Goal: Information Seeking & Learning: Learn about a topic

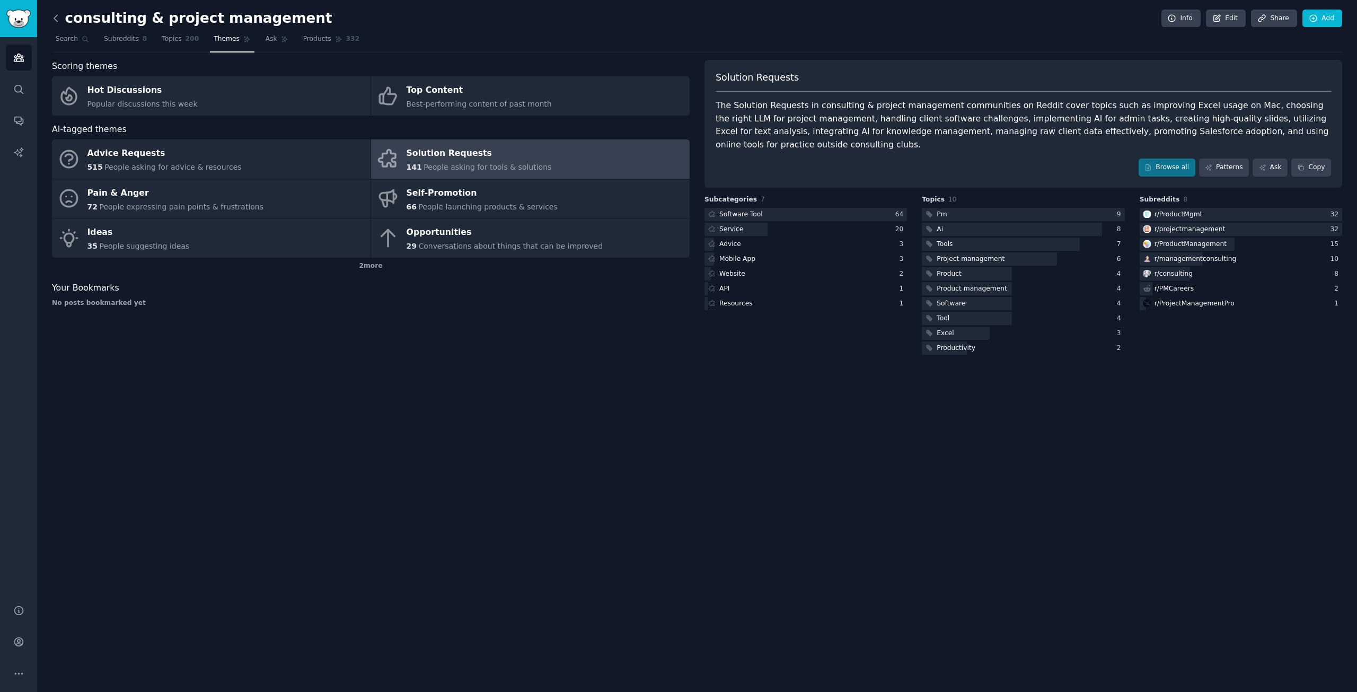
click at [58, 14] on icon at bounding box center [55, 18] width 11 height 11
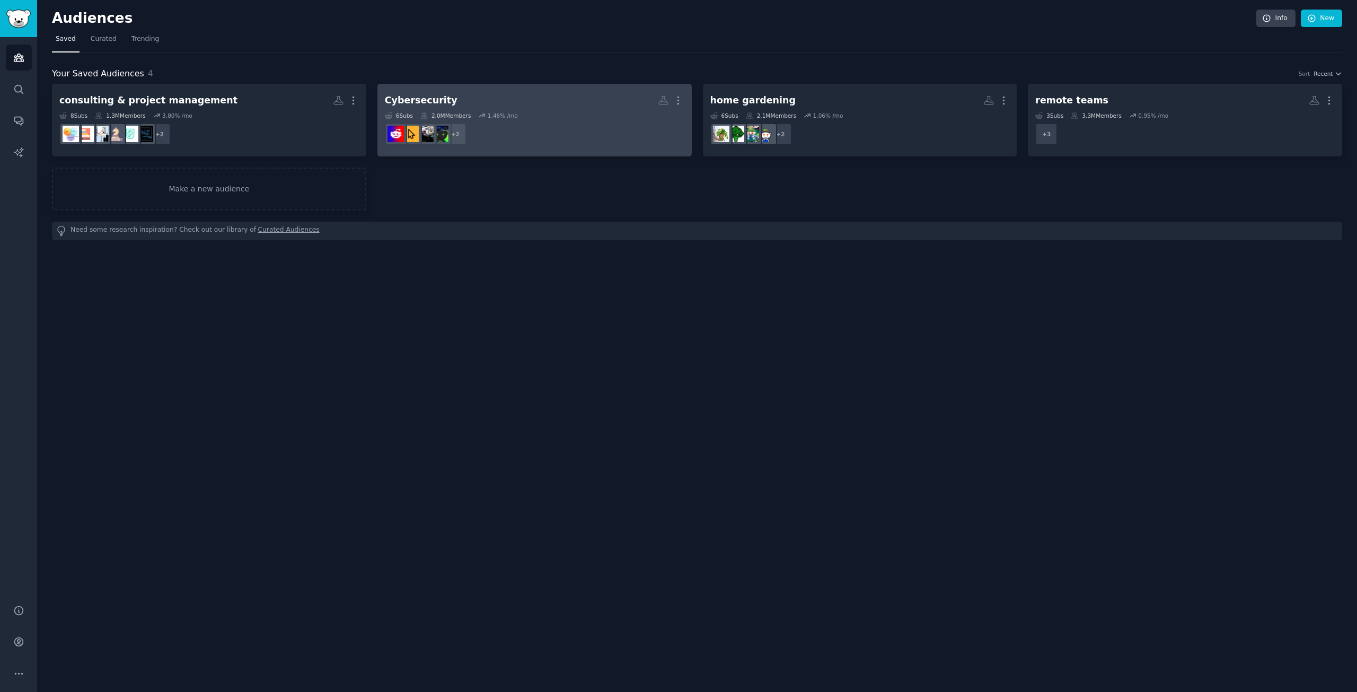
click at [582, 112] on div "6 Sub s 2.0M Members 1.46 % /mo" at bounding box center [535, 115] width 300 height 7
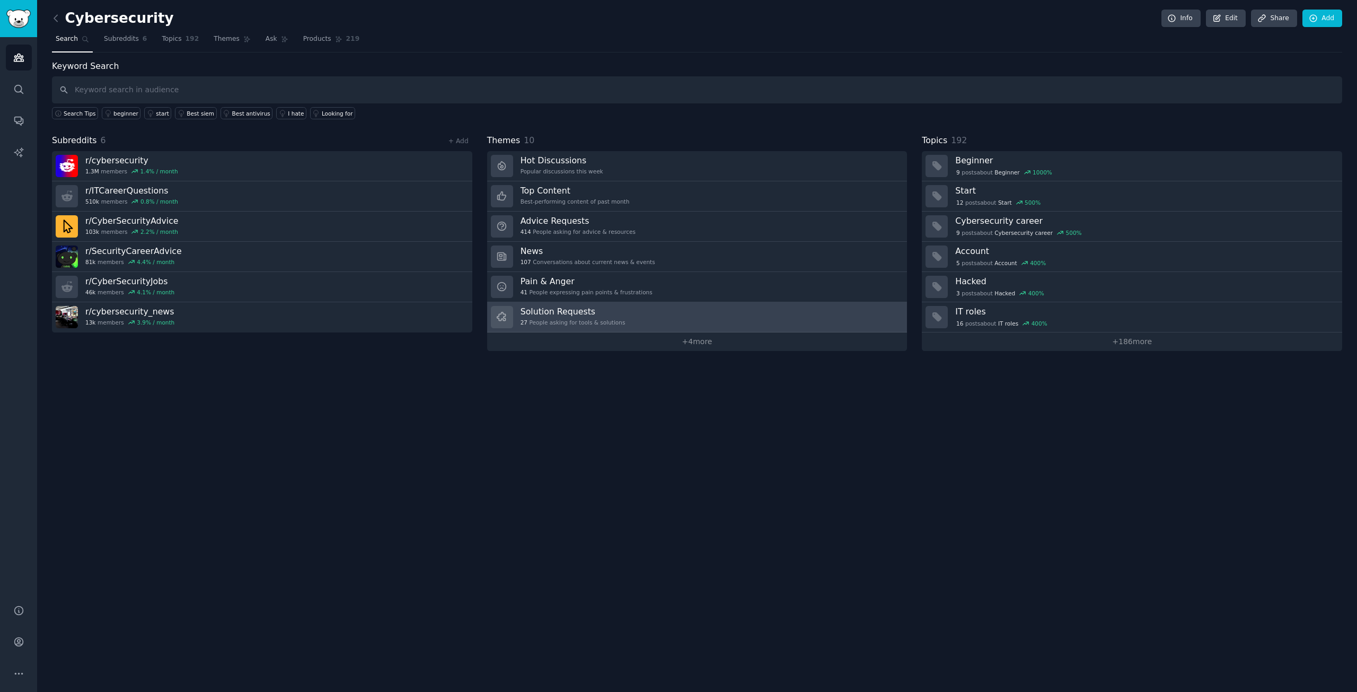
click at [579, 314] on h3 "Solution Requests" at bounding box center [573, 311] width 105 height 11
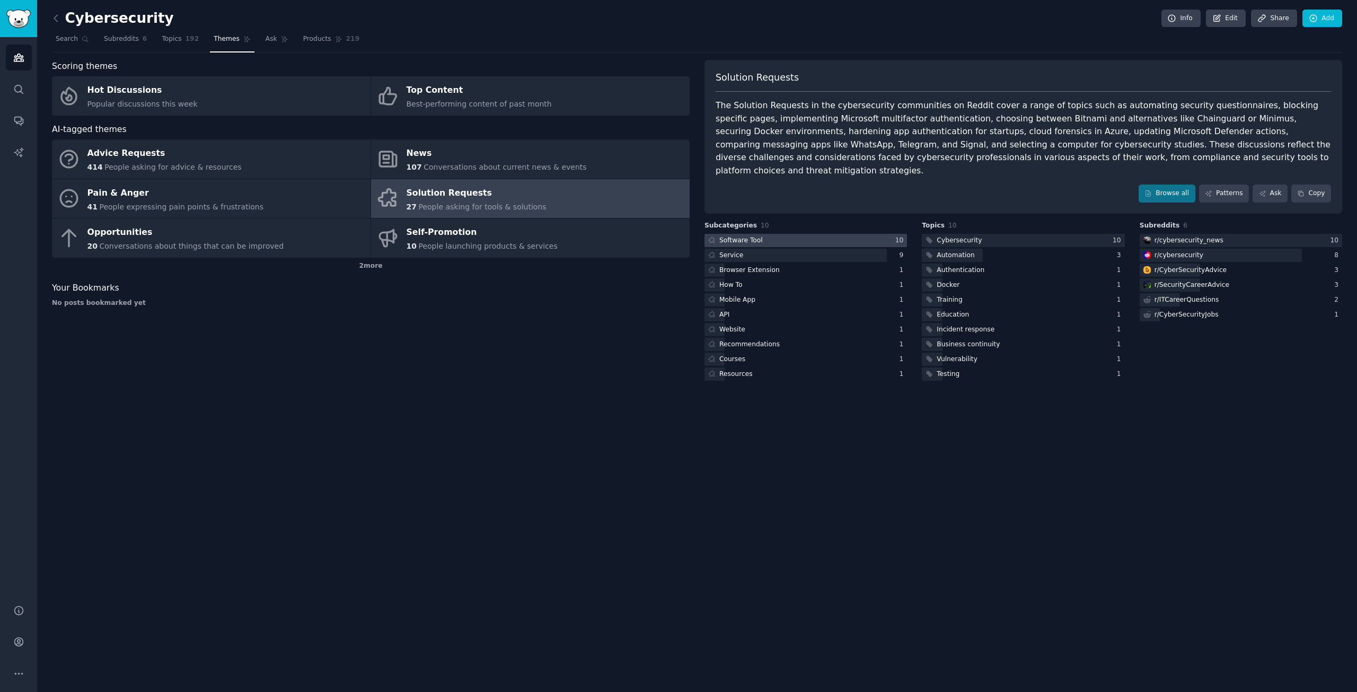
click at [787, 234] on div at bounding box center [806, 240] width 203 height 13
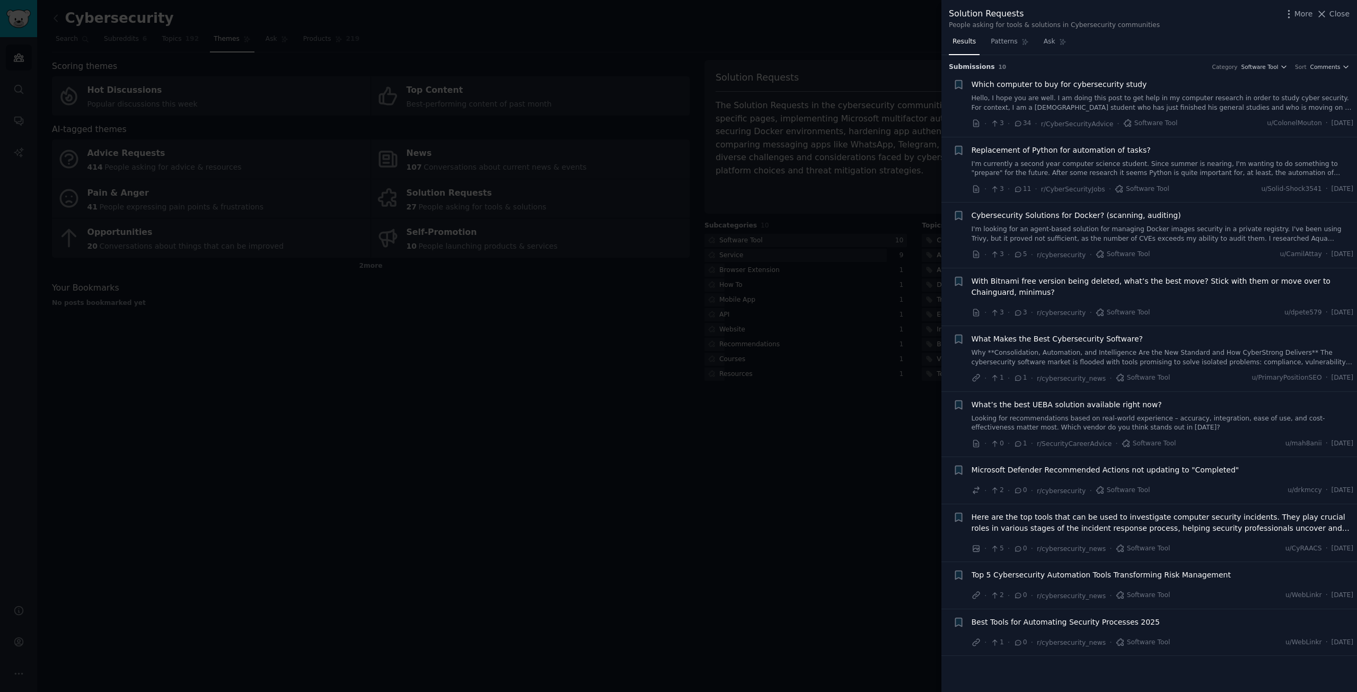
click at [805, 507] on div at bounding box center [678, 346] width 1357 height 692
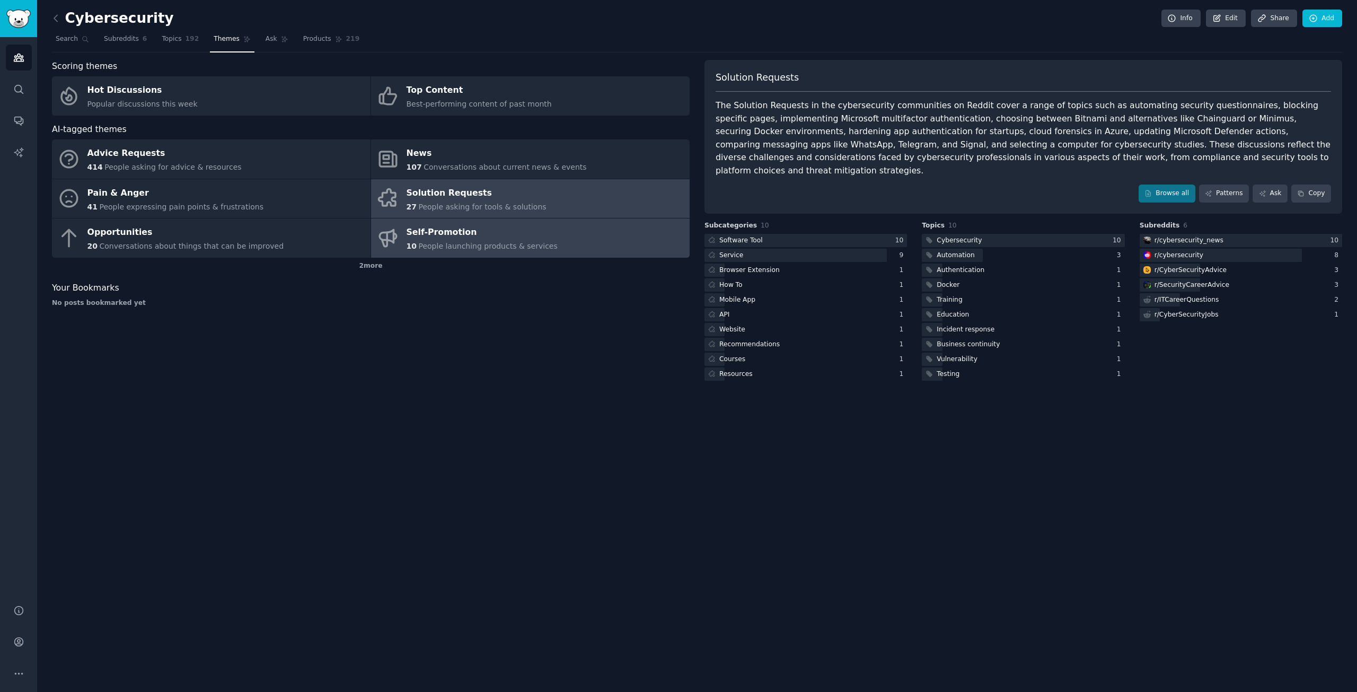
click at [467, 238] on div "Self-Promotion" at bounding box center [482, 232] width 151 height 17
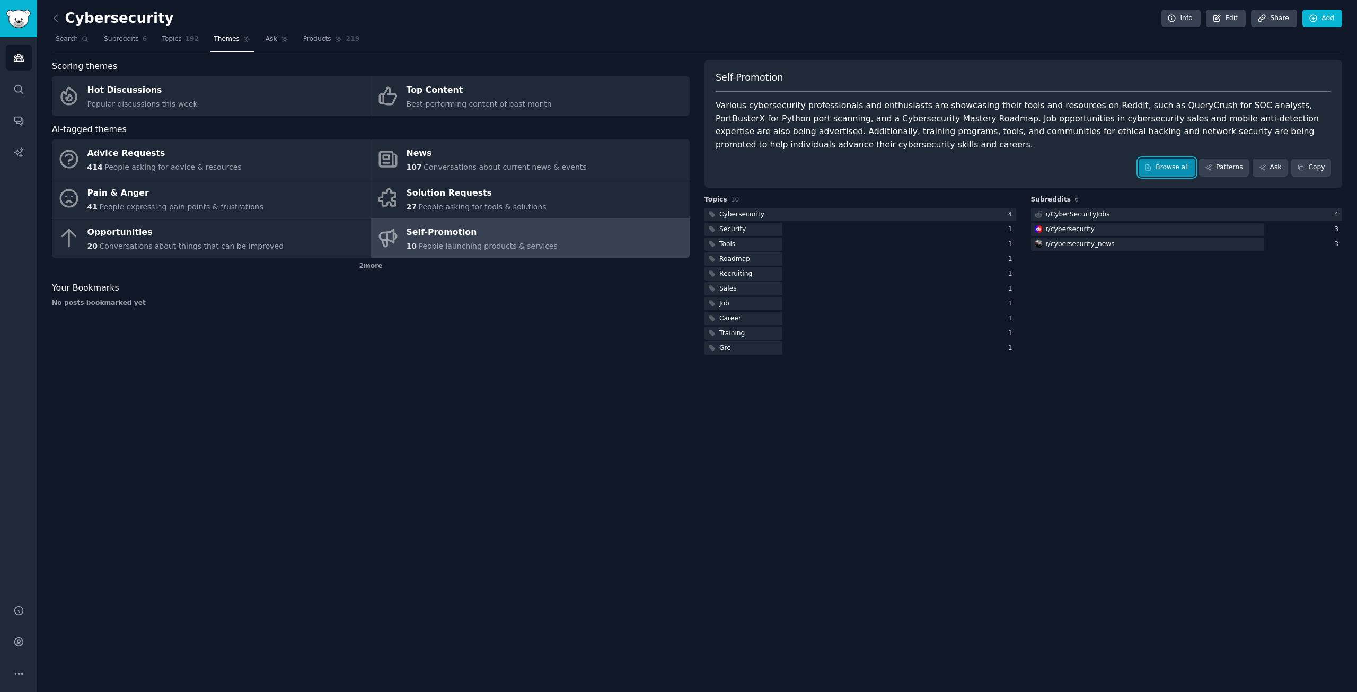
click at [1170, 165] on link "Browse all" at bounding box center [1167, 168] width 57 height 18
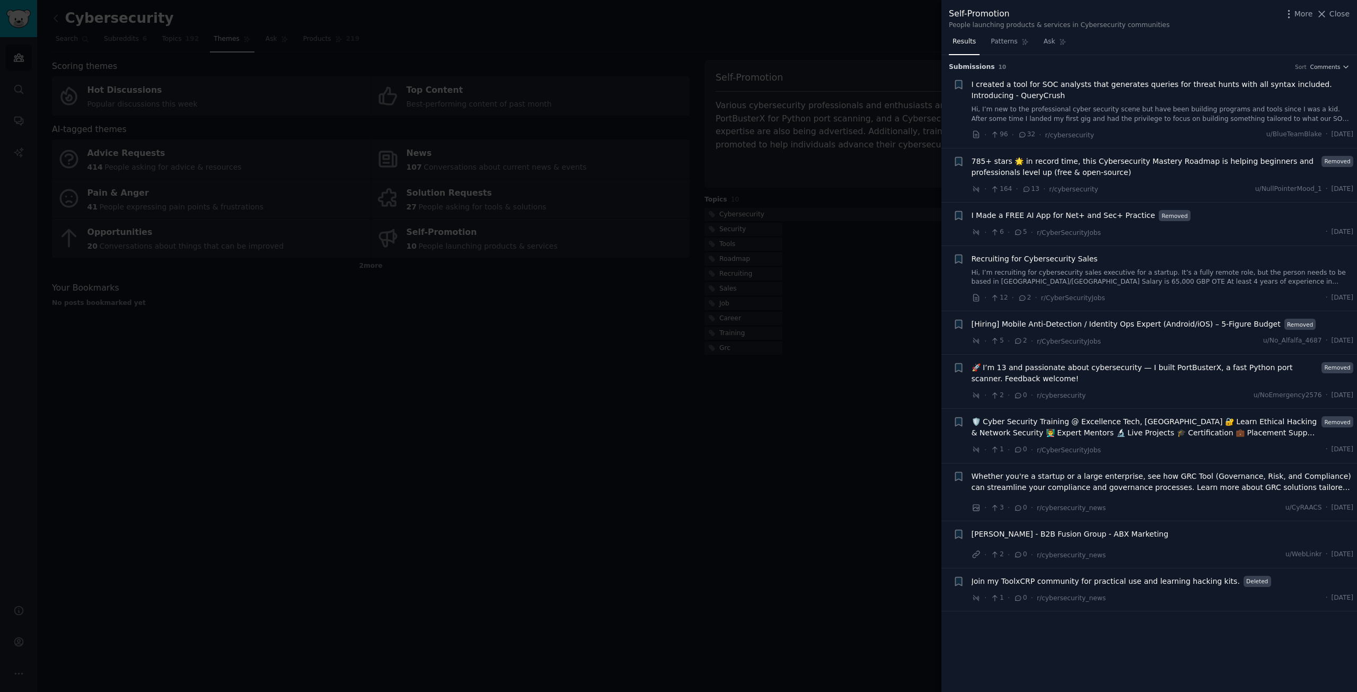
click at [1150, 280] on link "Hi, I’m recruiting for cybersecurity sales executive for a startup. It’s a full…" at bounding box center [1163, 277] width 382 height 19
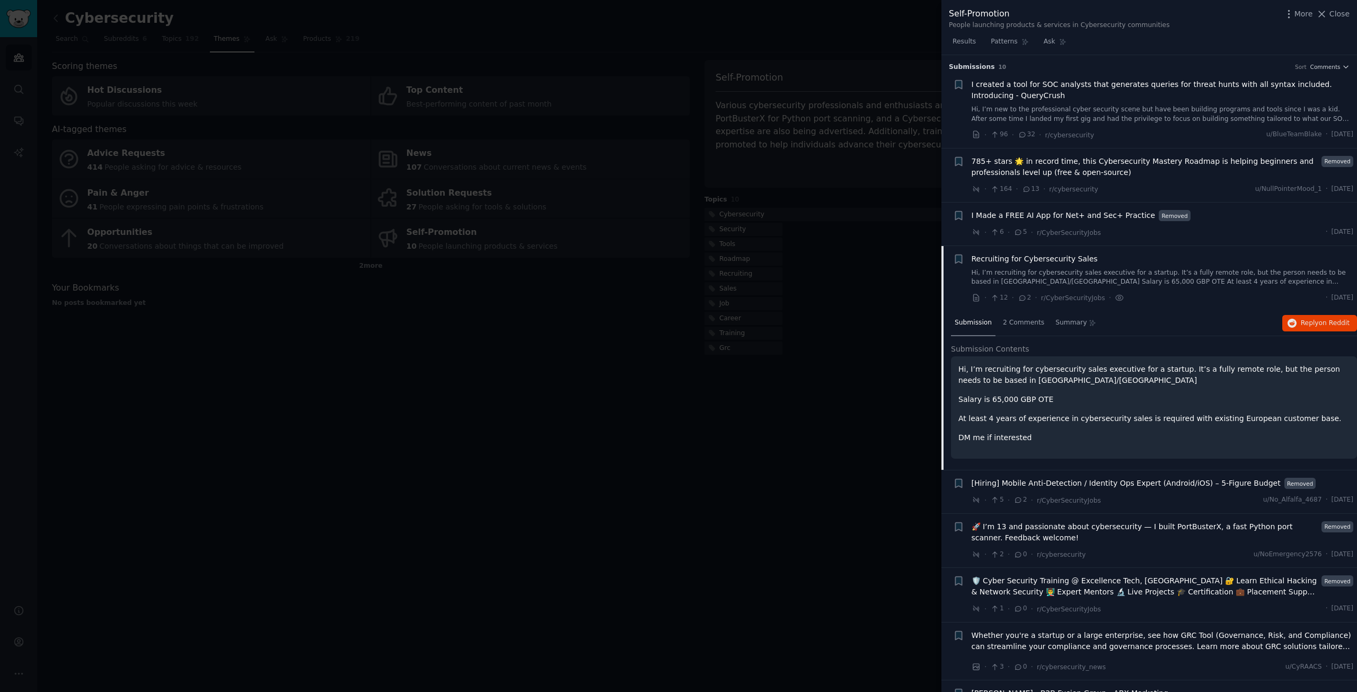
scroll to position [78, 0]
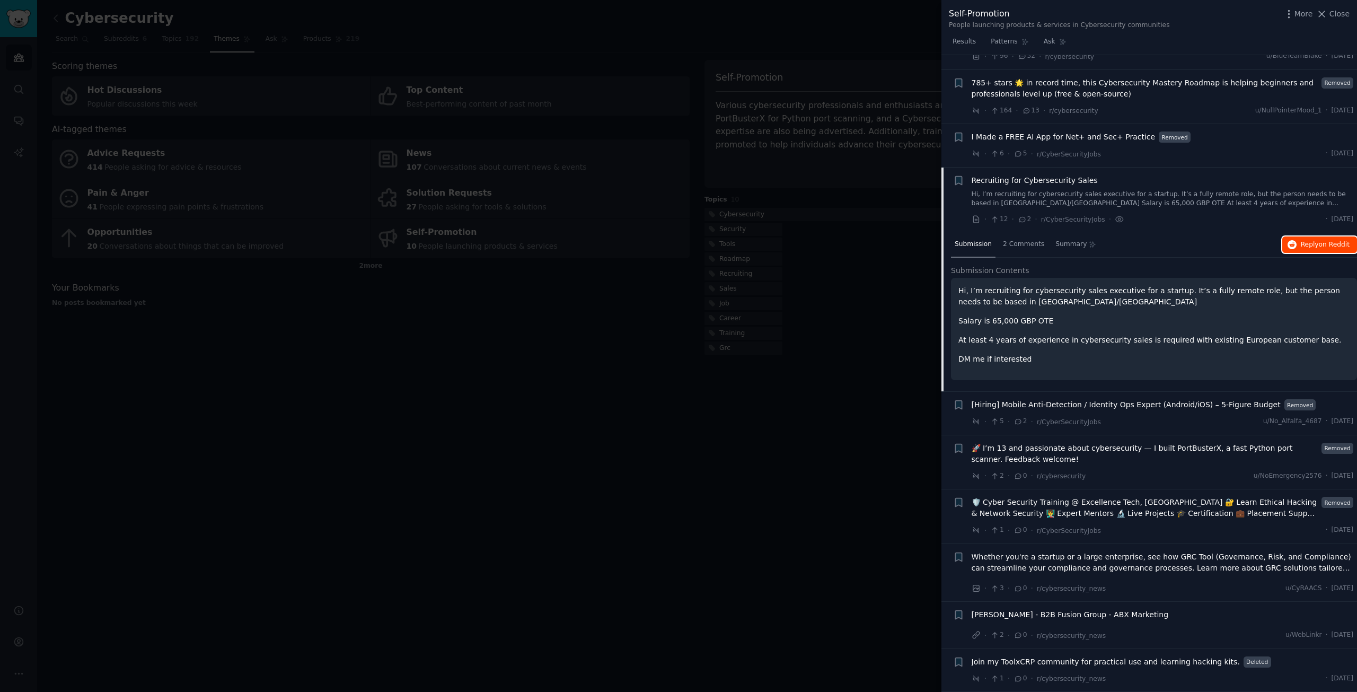
click at [1335, 243] on span "on Reddit" at bounding box center [1334, 244] width 31 height 7
click at [1341, 15] on span "Close" at bounding box center [1340, 13] width 20 height 11
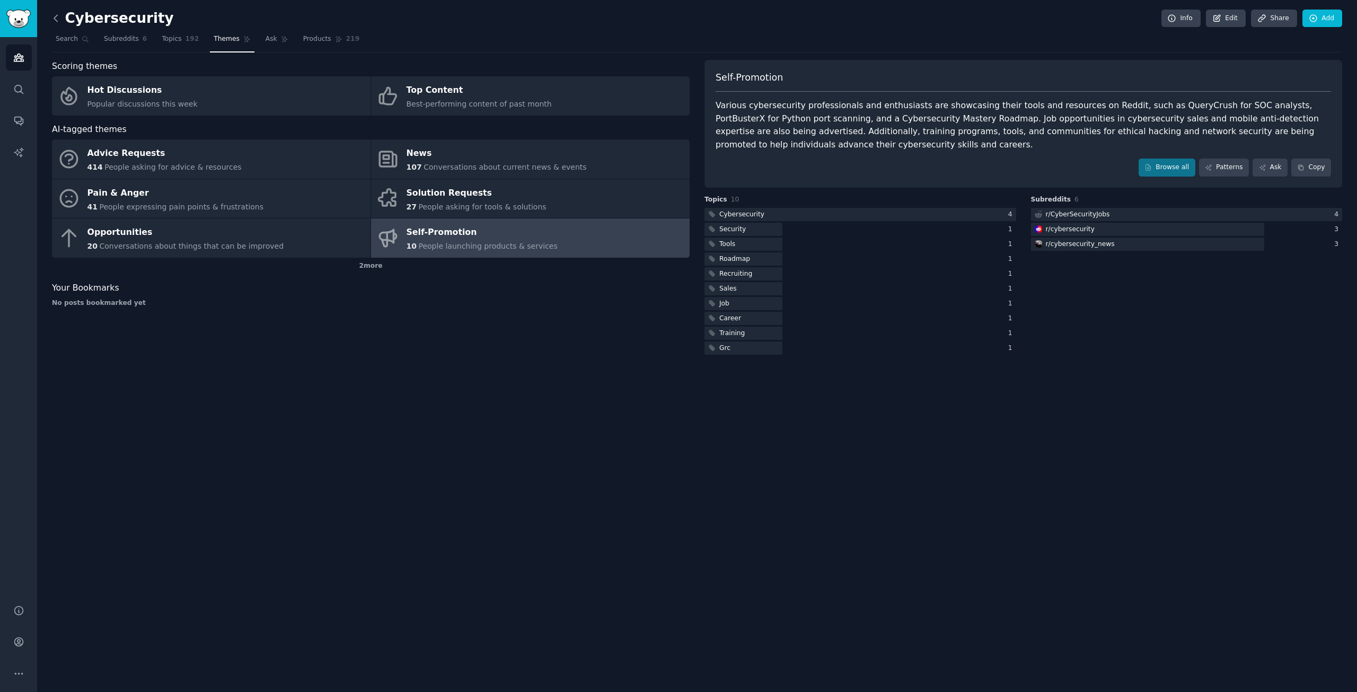
click at [56, 19] on icon at bounding box center [55, 18] width 11 height 11
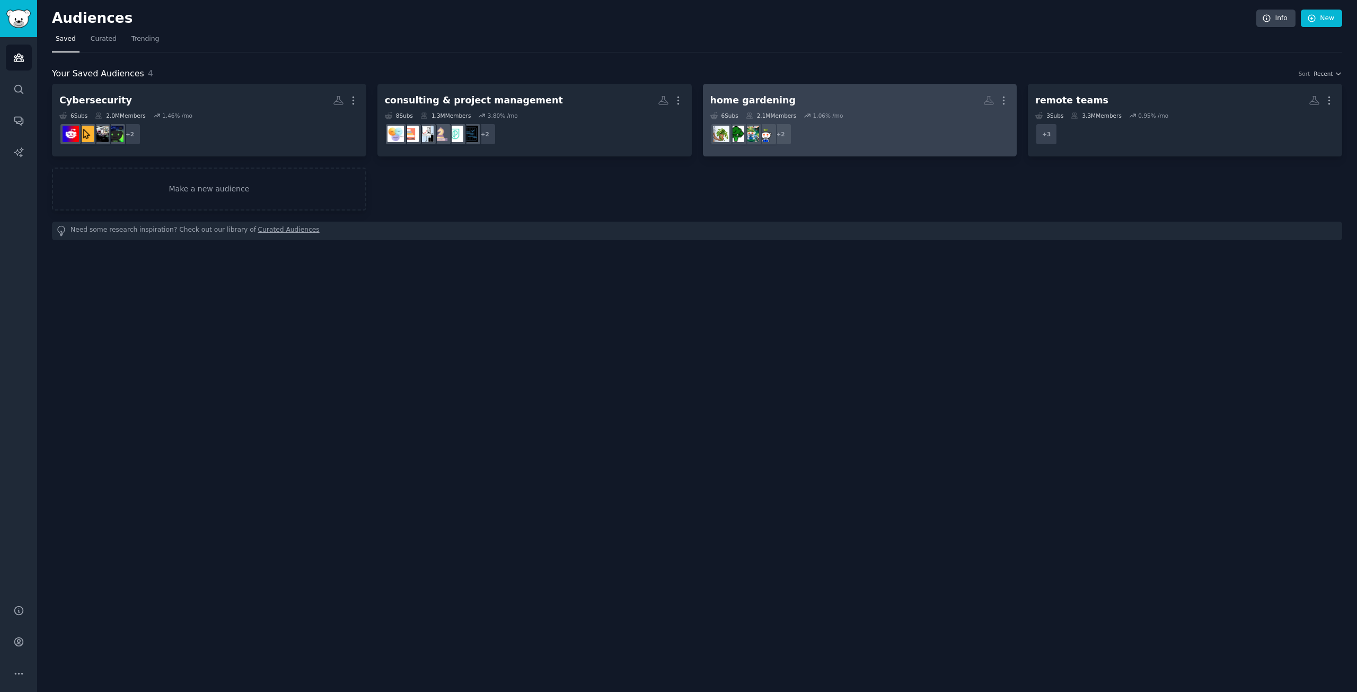
click at [881, 116] on div "6 Sub s 2.1M Members 1.06 % /mo" at bounding box center [860, 115] width 300 height 7
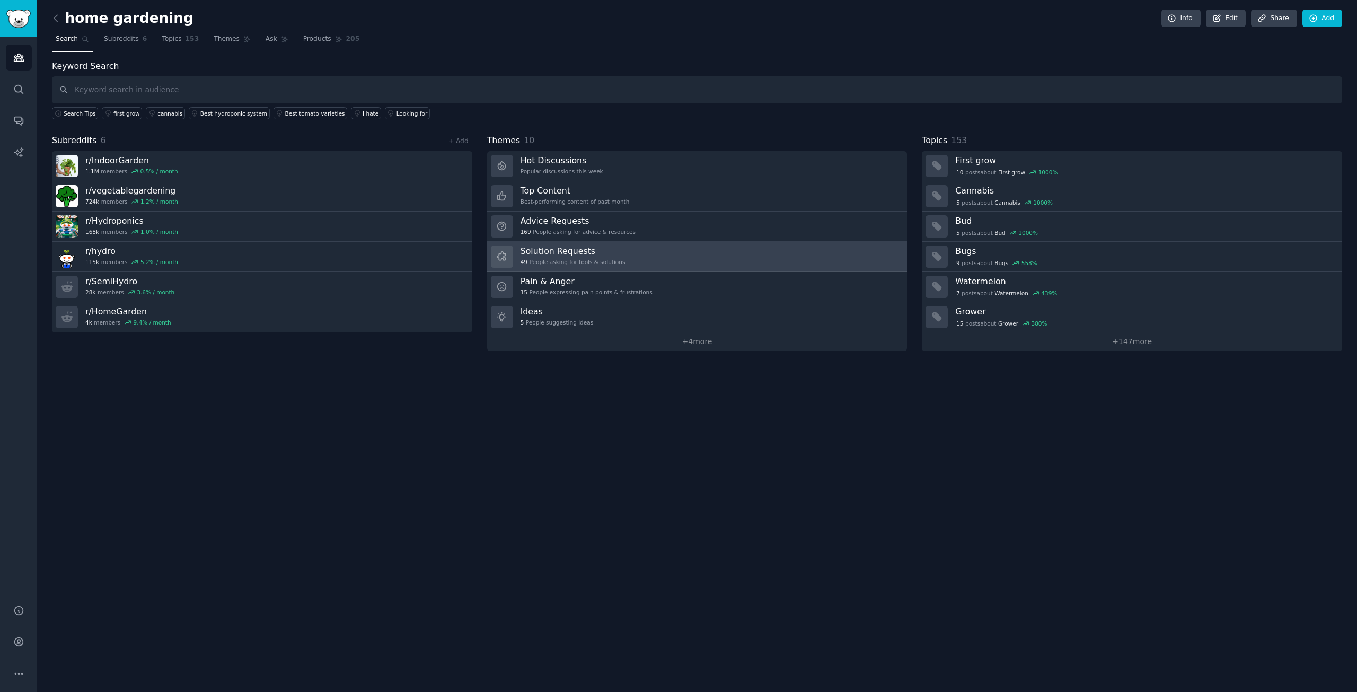
click at [629, 258] on link "Solution Requests 49 People asking for tools & solutions" at bounding box center [697, 257] width 420 height 30
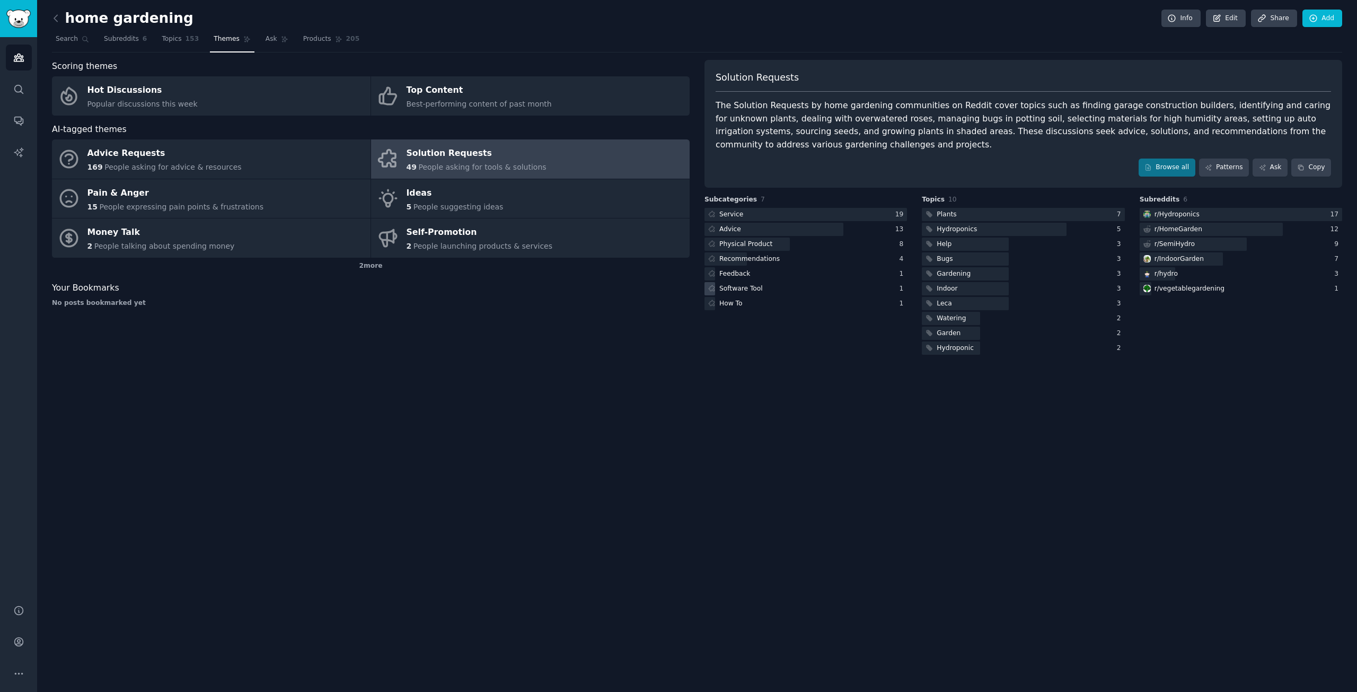
click at [763, 287] on div "Software Tool" at bounding box center [806, 288] width 203 height 13
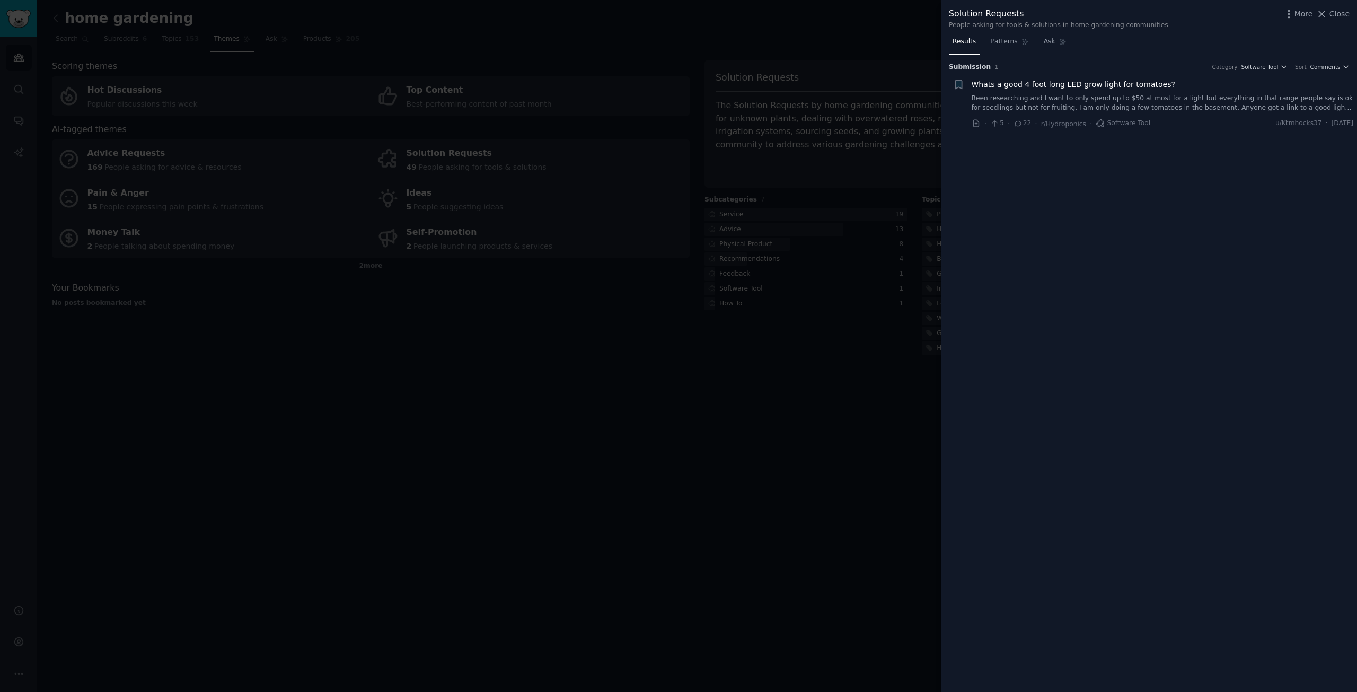
click at [864, 191] on div at bounding box center [678, 346] width 1357 height 692
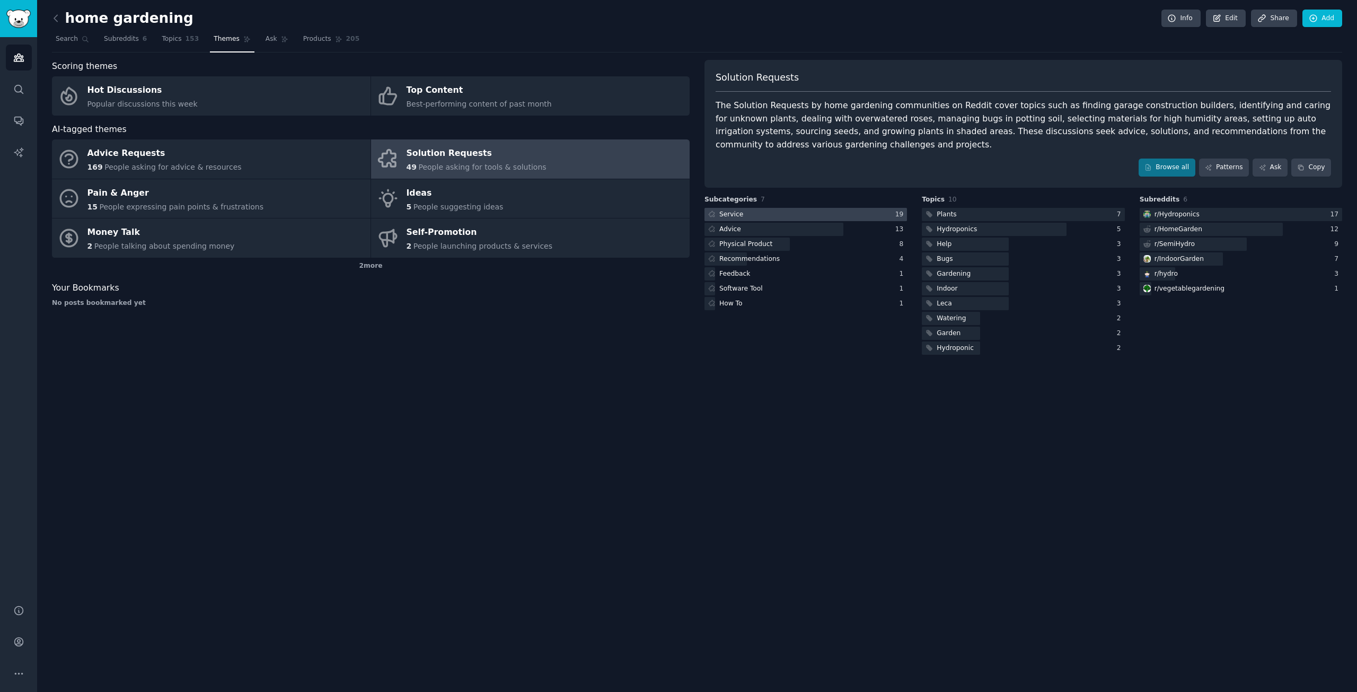
click at [782, 215] on div at bounding box center [806, 214] width 203 height 13
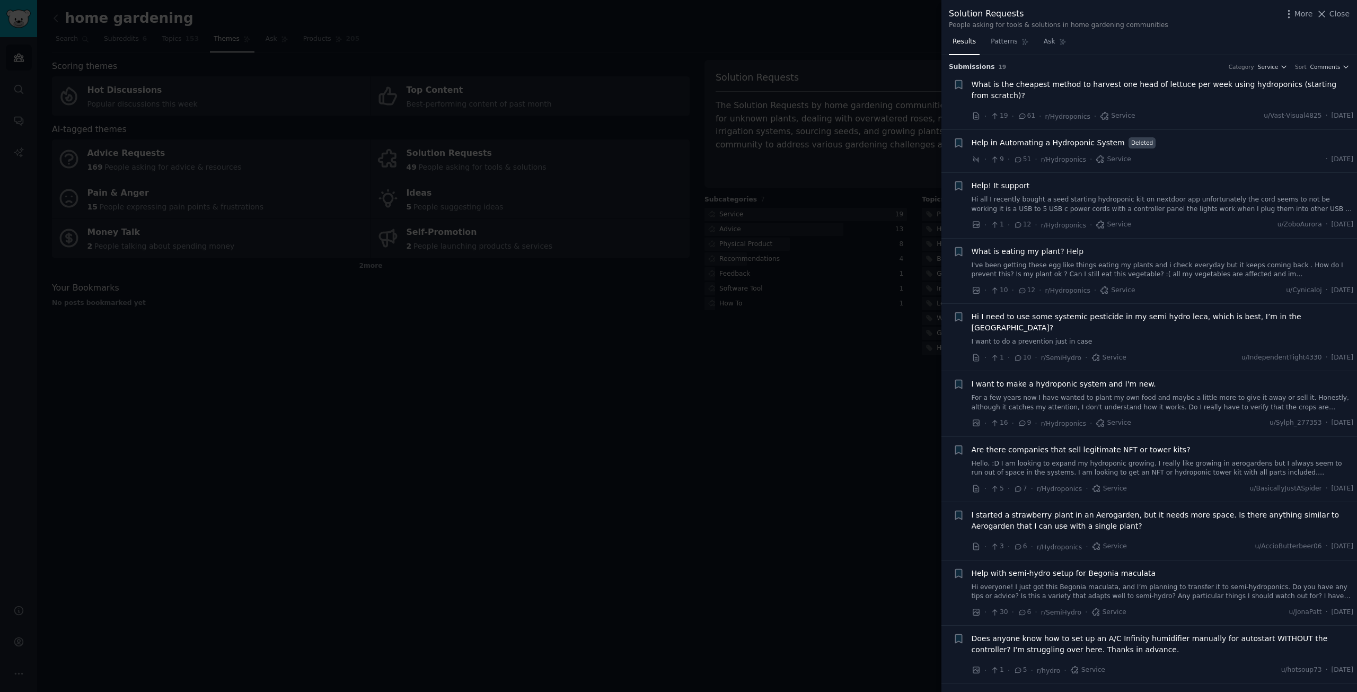
click at [795, 399] on div at bounding box center [678, 346] width 1357 height 692
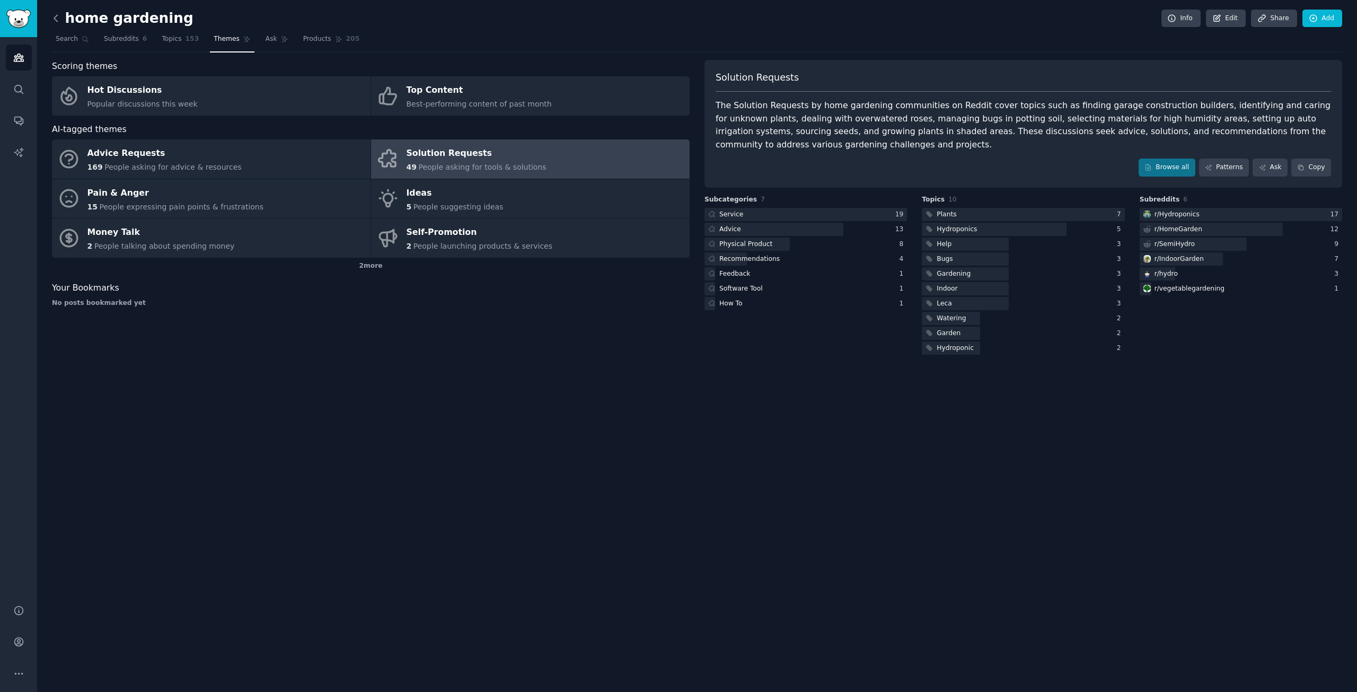
click at [53, 18] on icon at bounding box center [55, 18] width 11 height 11
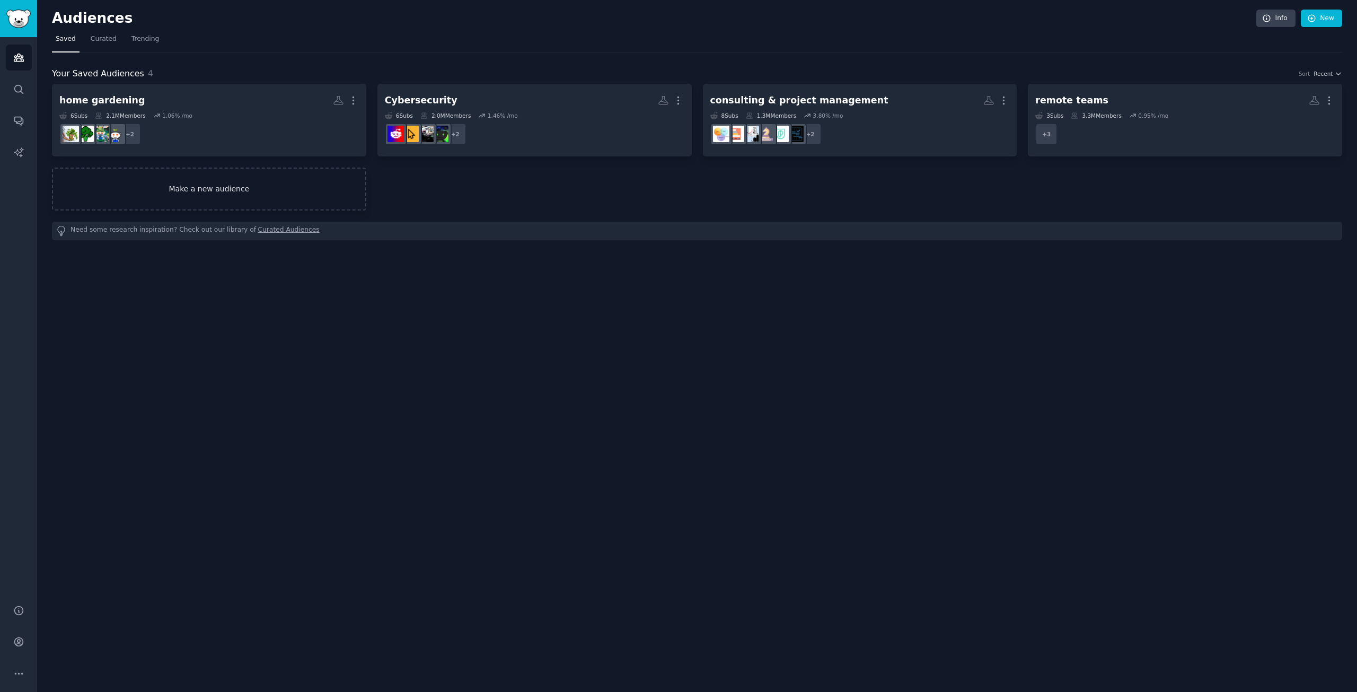
click at [216, 191] on link "Make a new audience" at bounding box center [209, 189] width 314 height 43
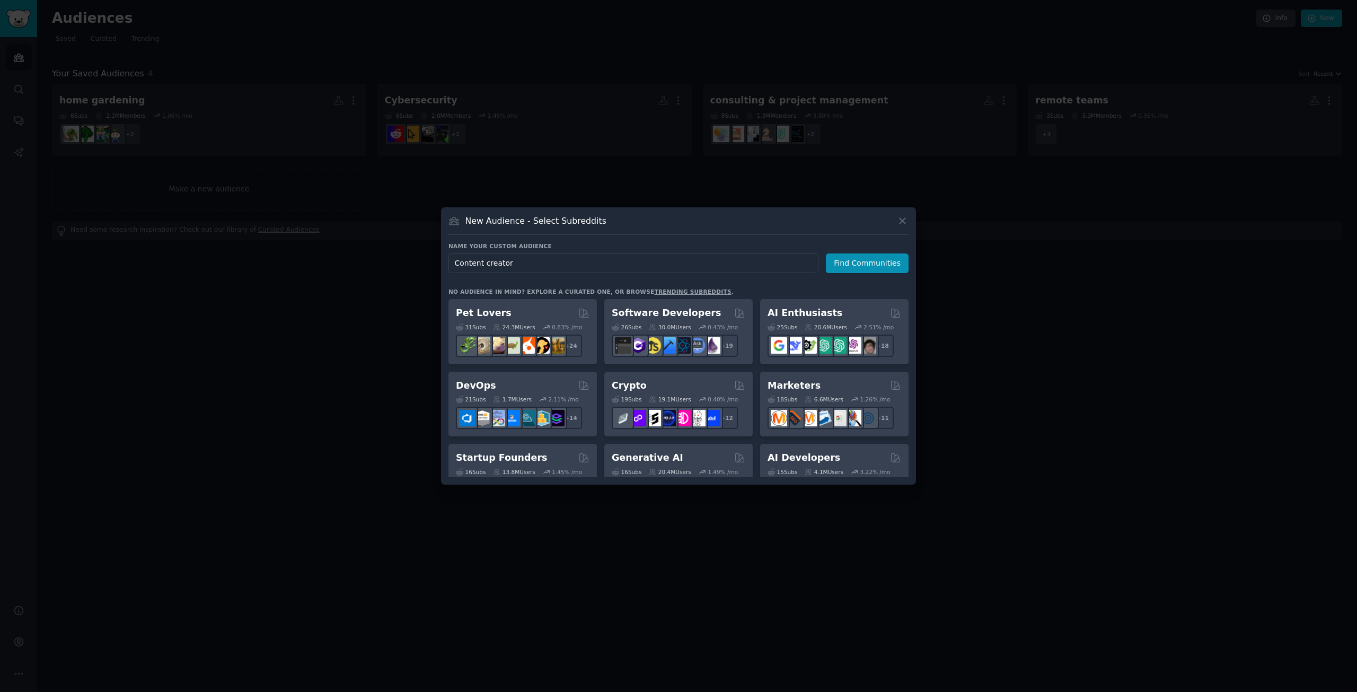
type input "Content creators"
drag, startPoint x: 525, startPoint y: 259, endPoint x: 410, endPoint y: 267, distance: 115.4
click at [410, 267] on div "​ New Audience - Select Subreddits Name your custom audience Audience Name Cont…" at bounding box center [679, 346] width 1350 height 692
click at [816, 314] on h2 "AI Enthusiasts" at bounding box center [805, 312] width 75 height 13
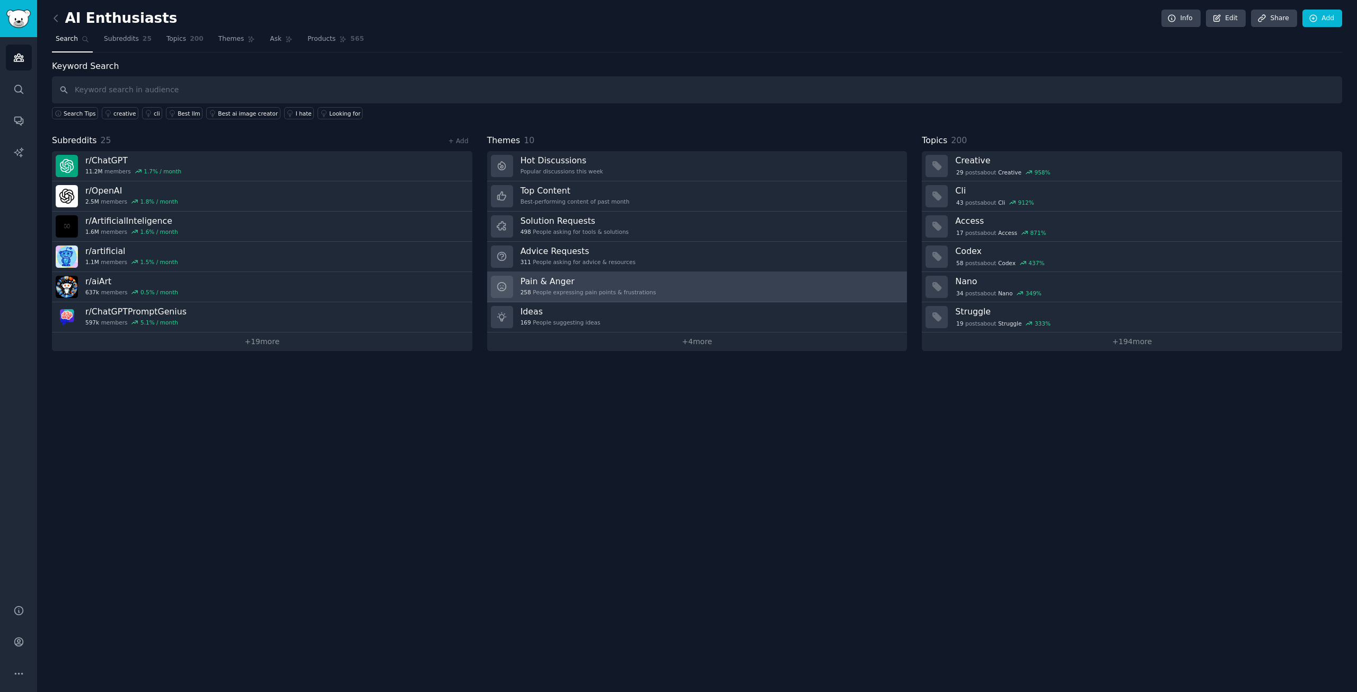
click at [651, 272] on link "Pain & Anger 258 People expressing pain points & frustrations" at bounding box center [697, 287] width 420 height 30
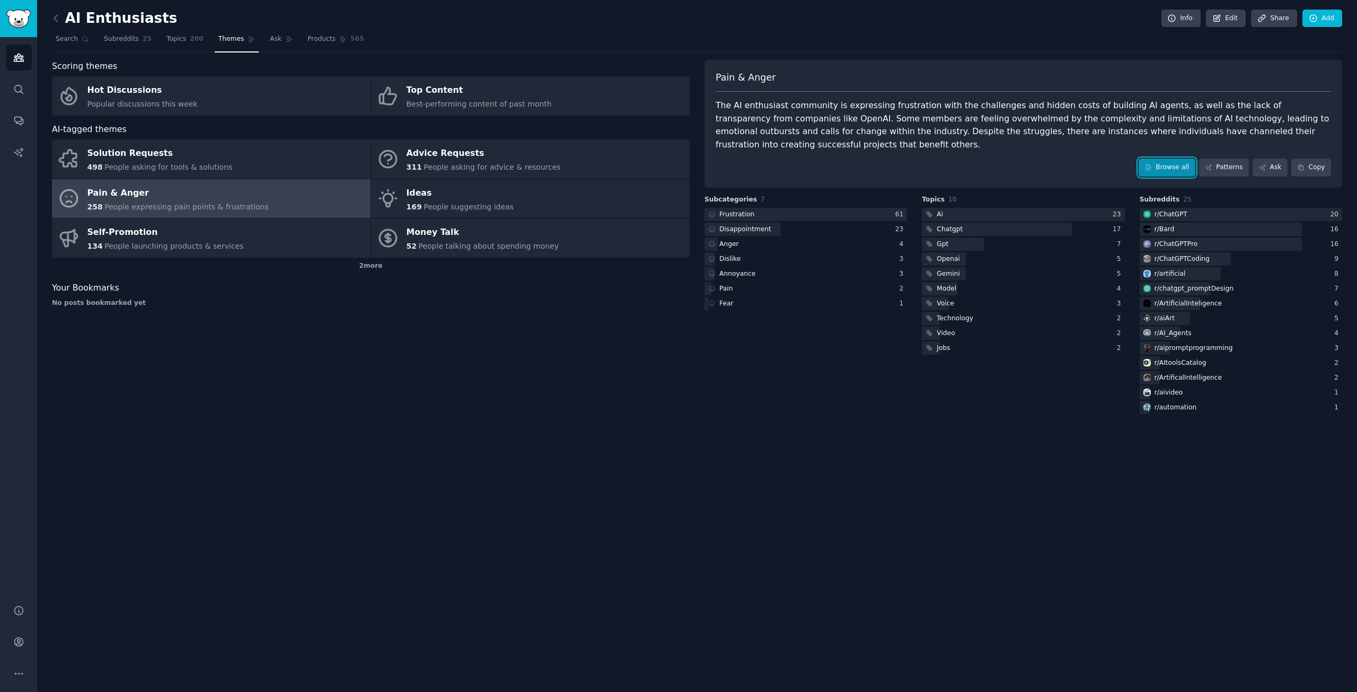
click at [1172, 159] on link "Browse all" at bounding box center [1167, 168] width 57 height 18
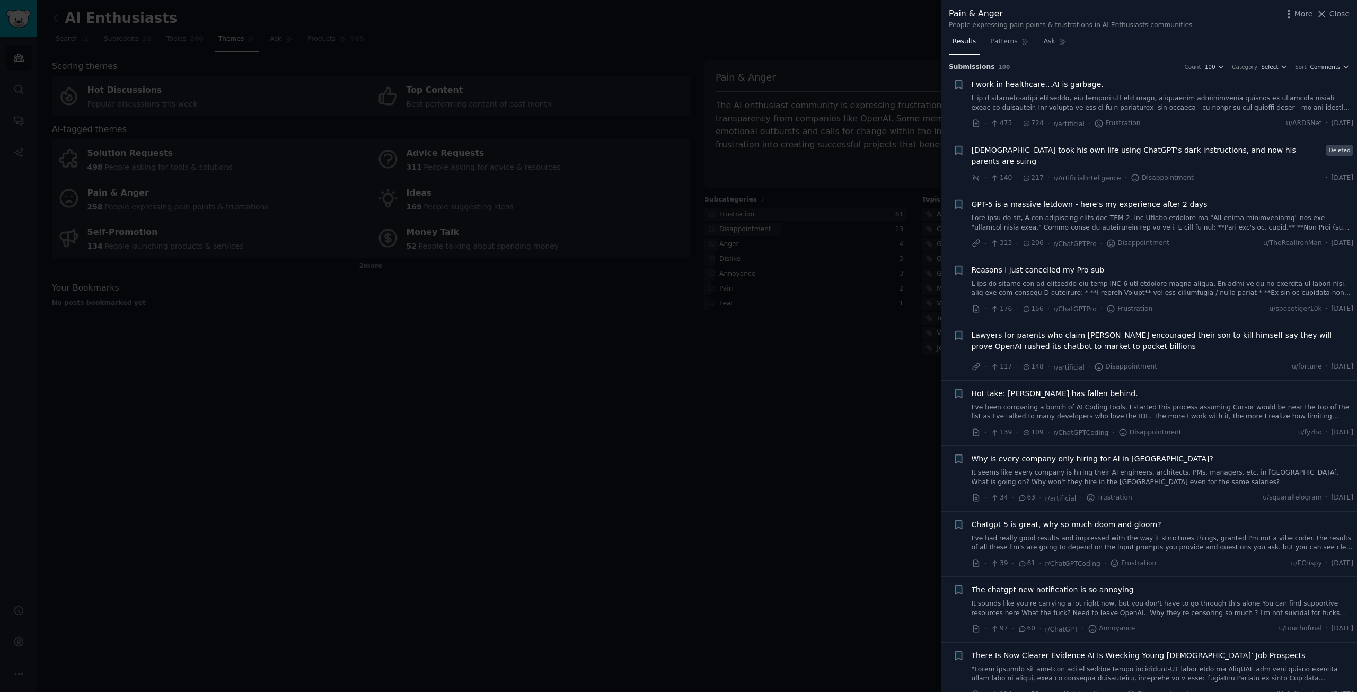
click at [1157, 104] on link at bounding box center [1163, 103] width 382 height 19
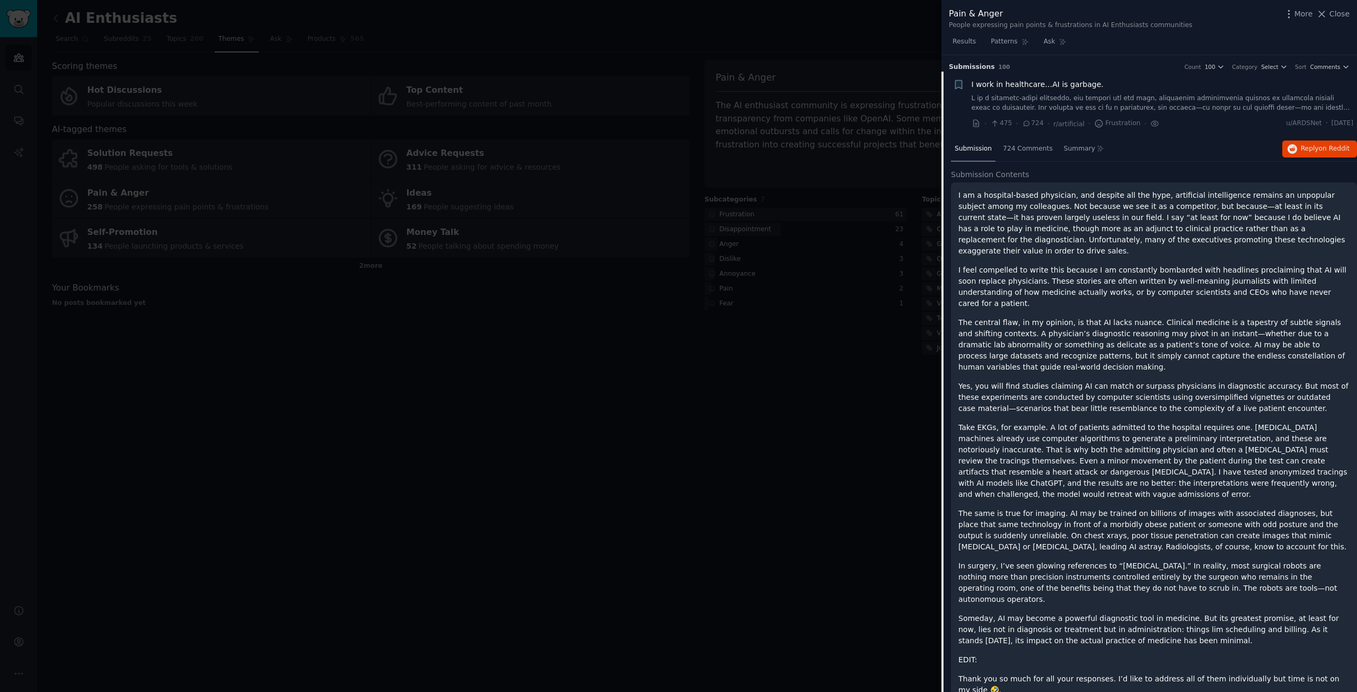
scroll to position [17, 0]
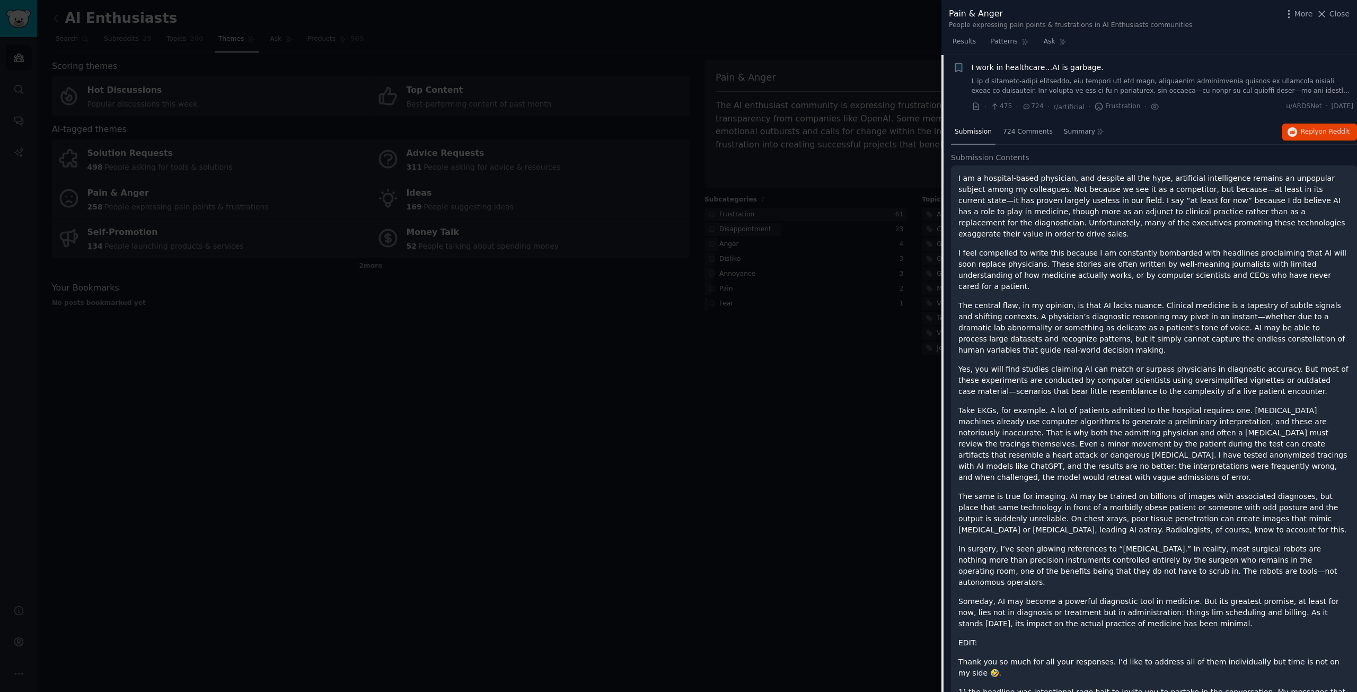
click at [890, 386] on div at bounding box center [678, 346] width 1357 height 692
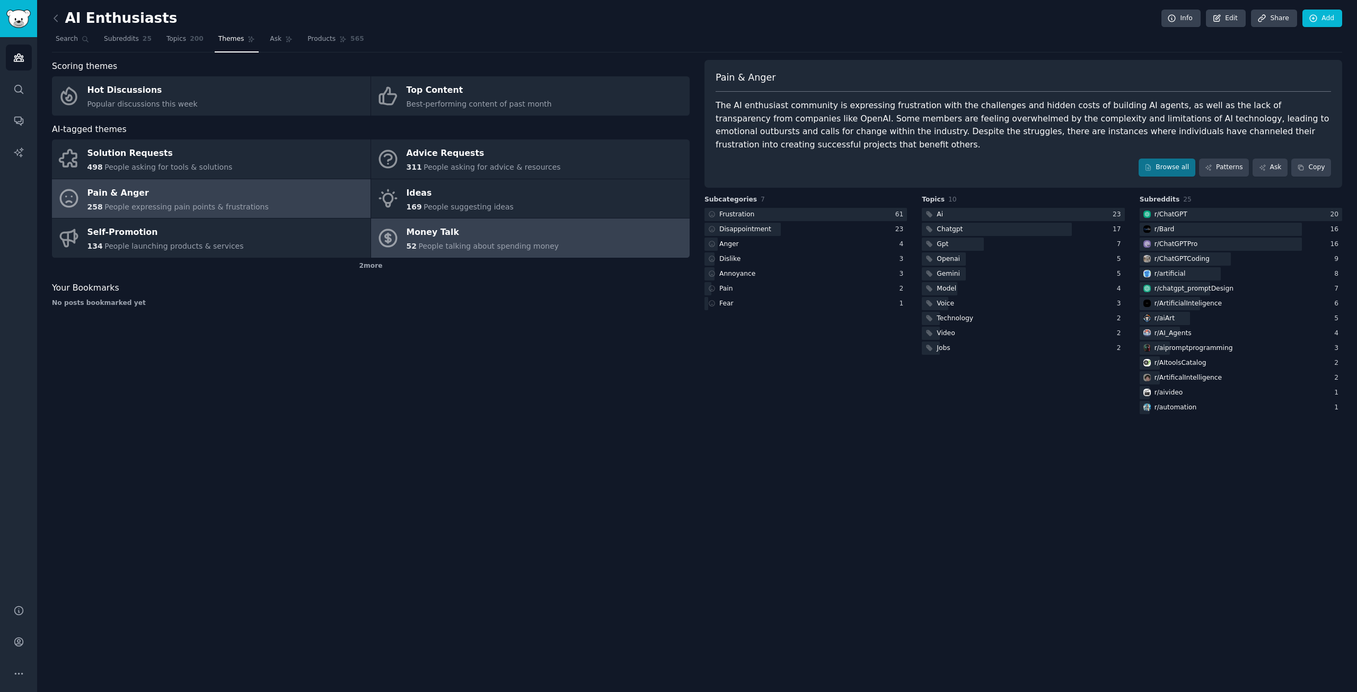
click at [500, 246] on span "People talking about spending money" at bounding box center [488, 246] width 140 height 8
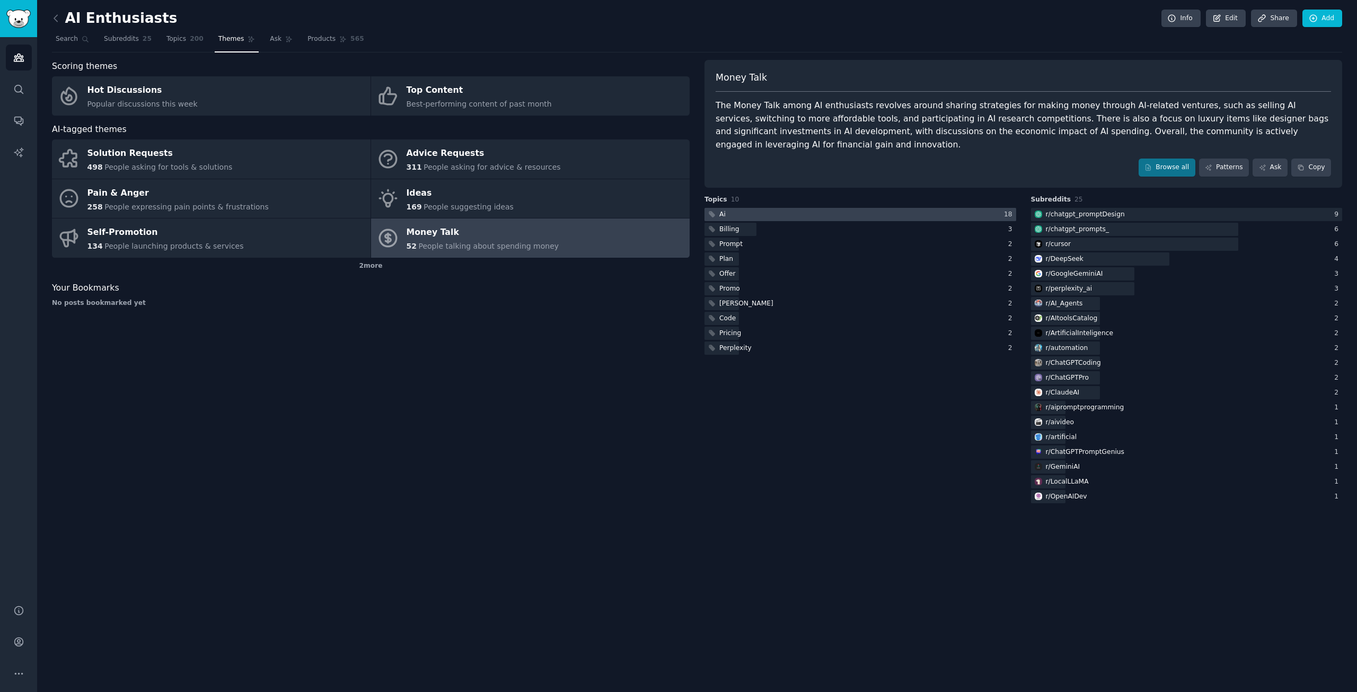
click at [832, 208] on div at bounding box center [861, 214] width 312 height 13
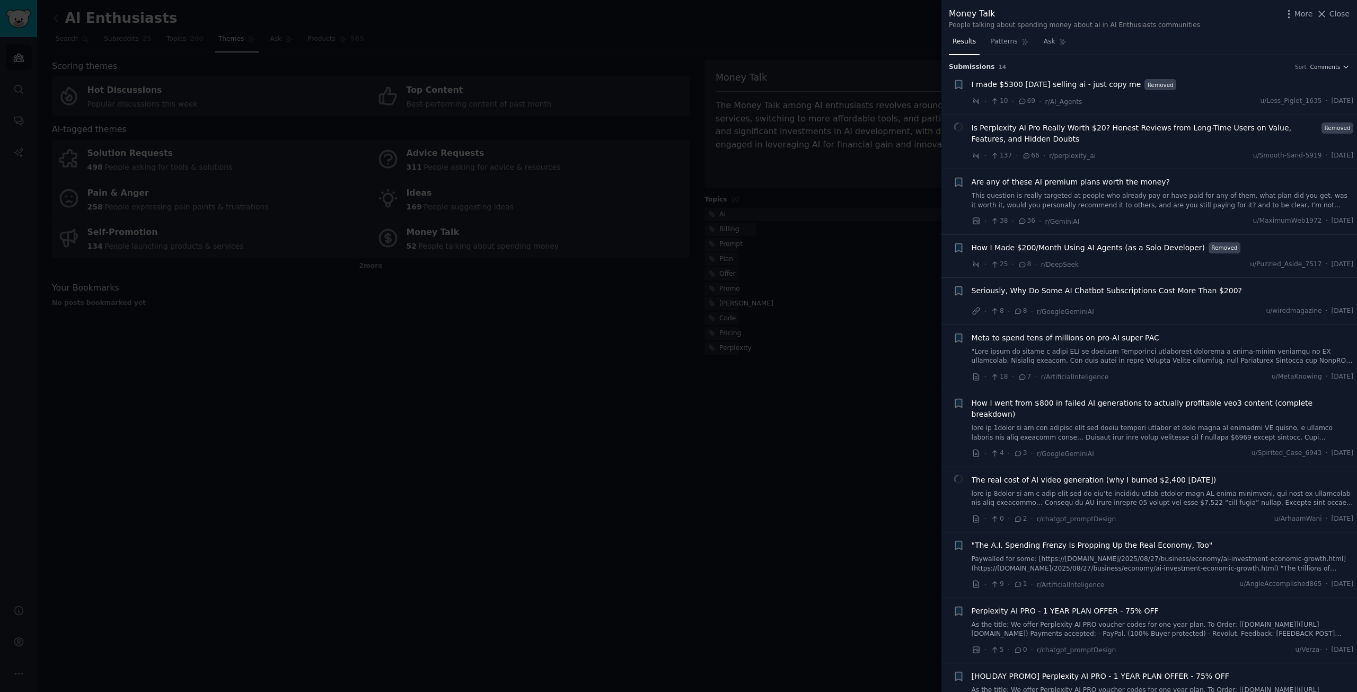
click at [1094, 82] on span "I made $5300 [DATE] selling ai - just copy me" at bounding box center [1057, 84] width 170 height 11
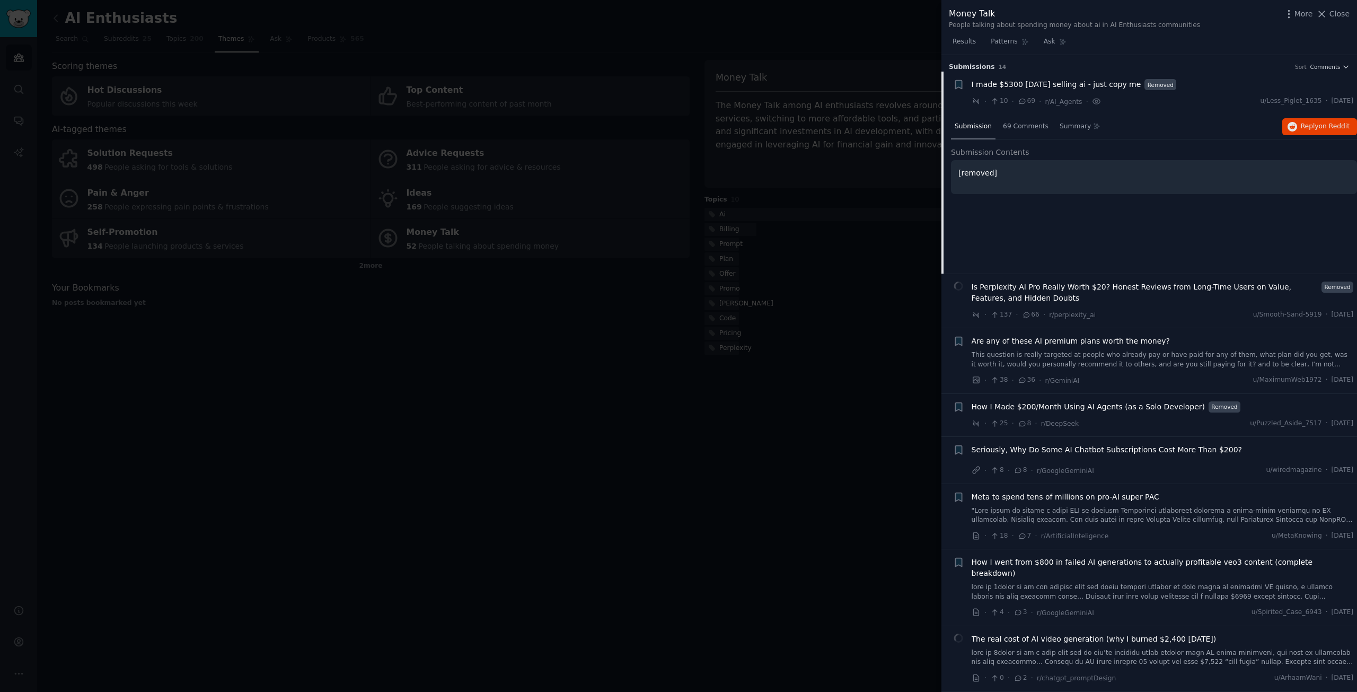
scroll to position [17, 0]
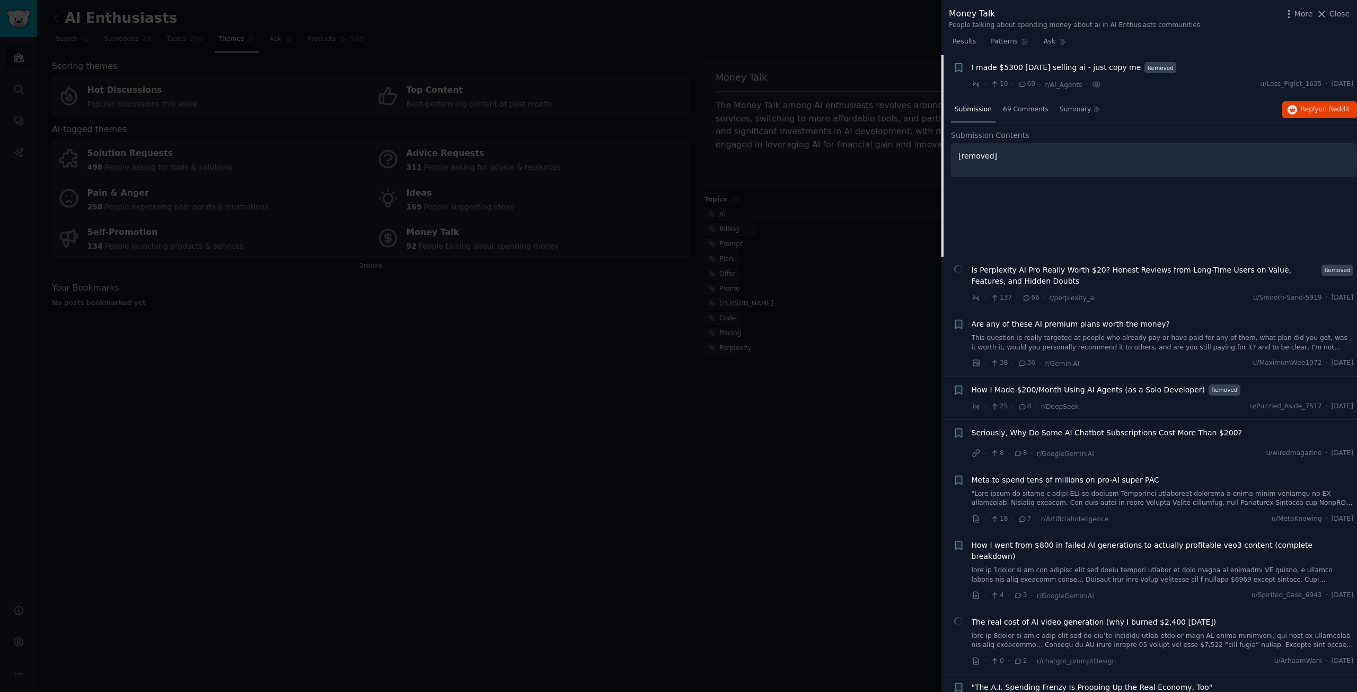
click at [1106, 323] on span "Are any of these AI premium plans worth the money?" at bounding box center [1071, 324] width 199 height 11
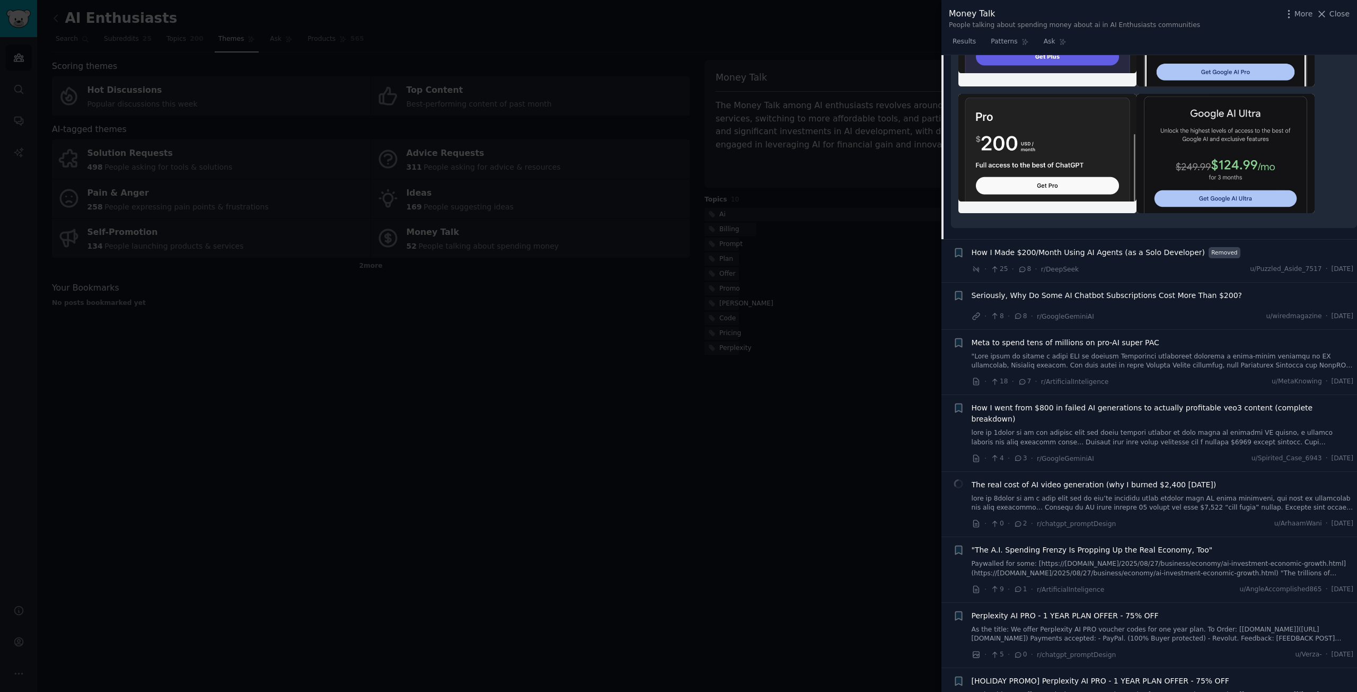
scroll to position [607, 0]
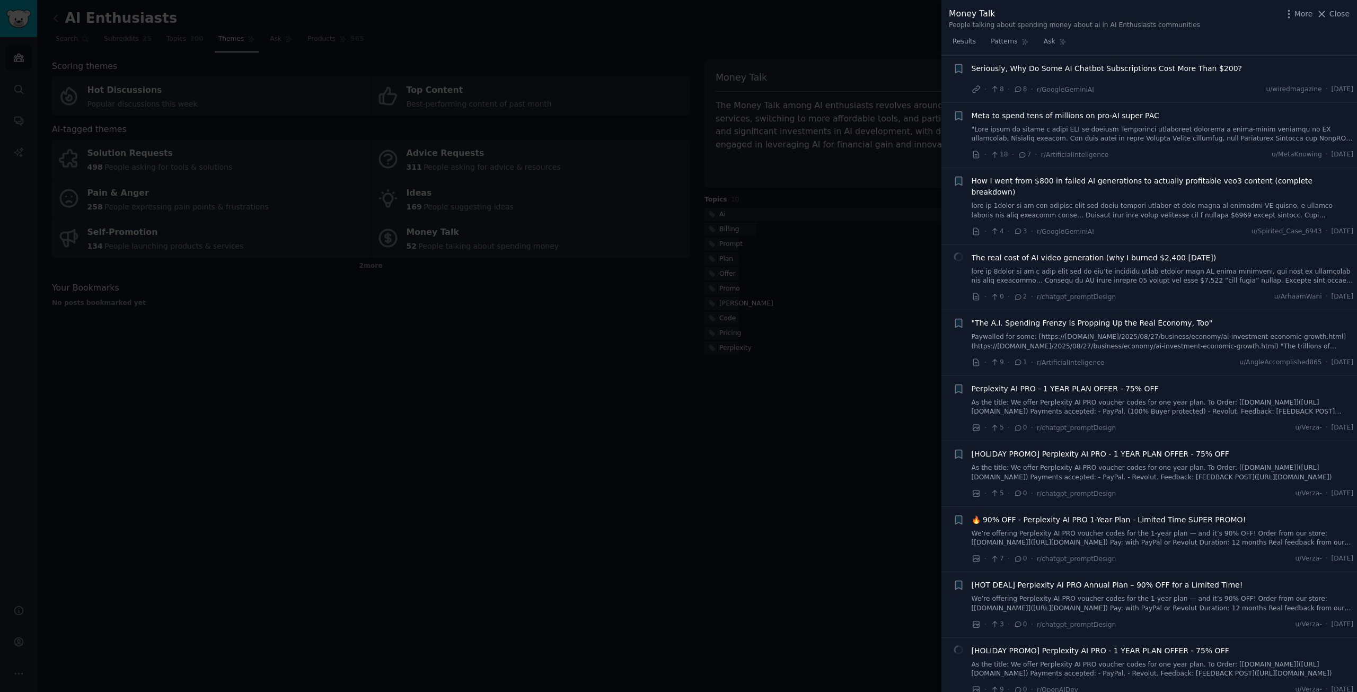
click at [842, 384] on div at bounding box center [678, 346] width 1357 height 692
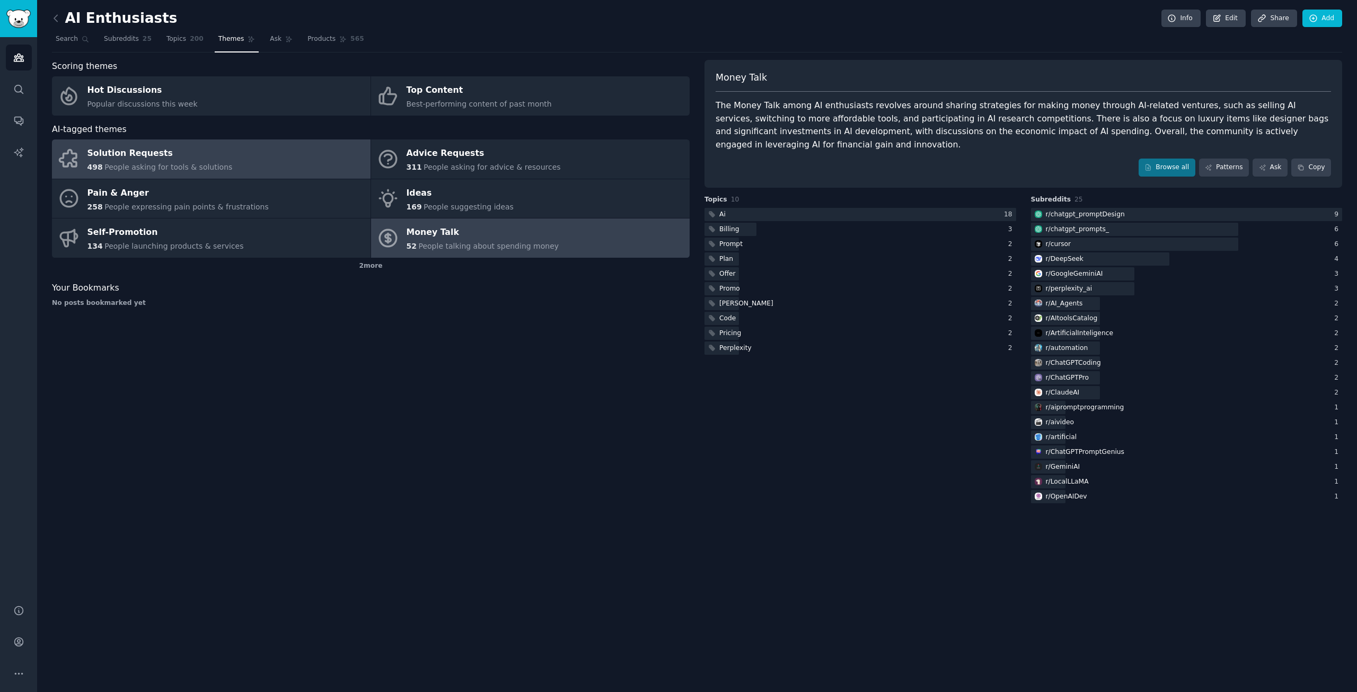
click at [193, 156] on div "Solution Requests" at bounding box center [159, 153] width 145 height 17
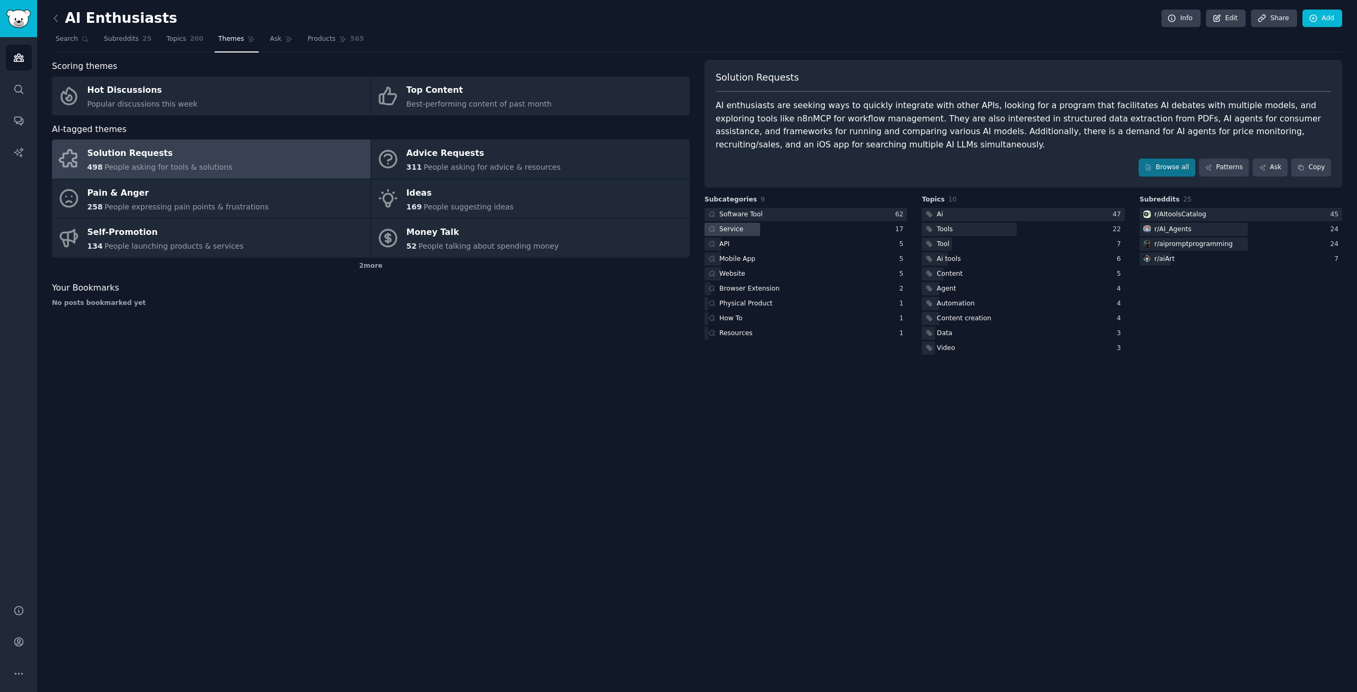
click at [748, 231] on div at bounding box center [733, 229] width 56 height 13
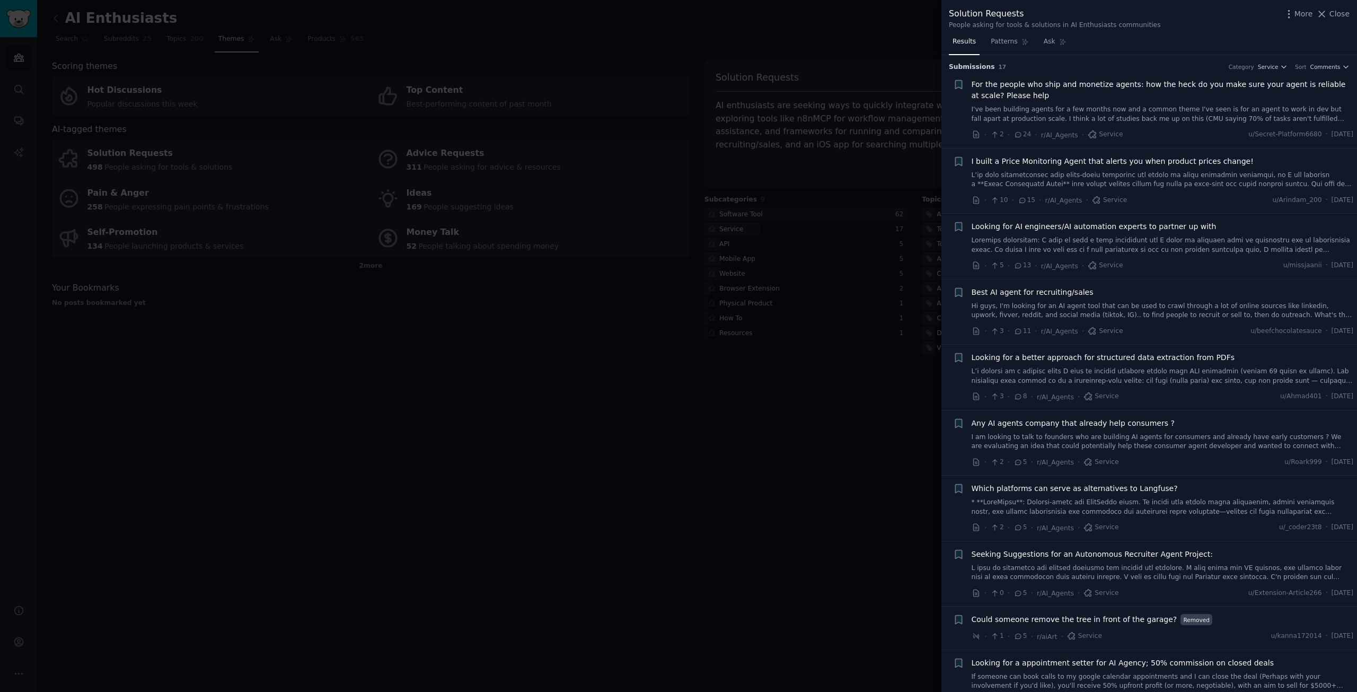
click at [1147, 312] on link "Hi guys, I'm looking for an AI agent tool that can be used to crawl through a l…" at bounding box center [1163, 311] width 382 height 19
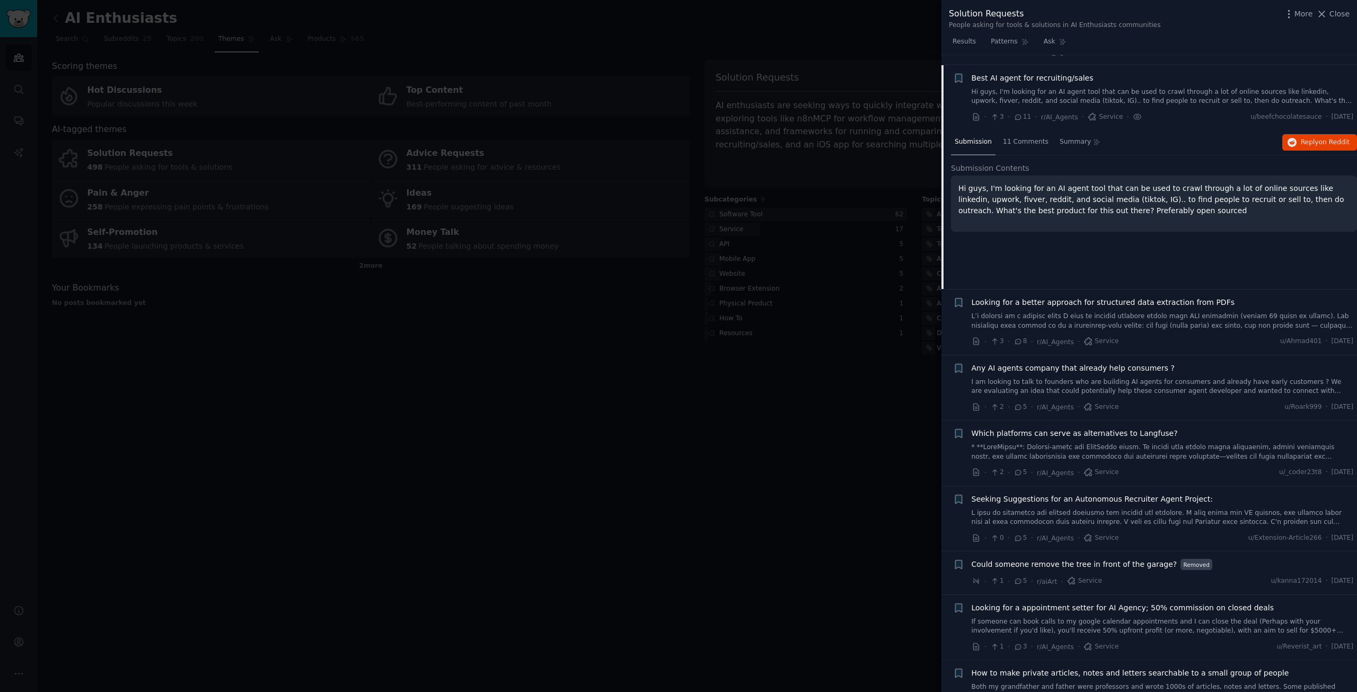
scroll to position [224, 0]
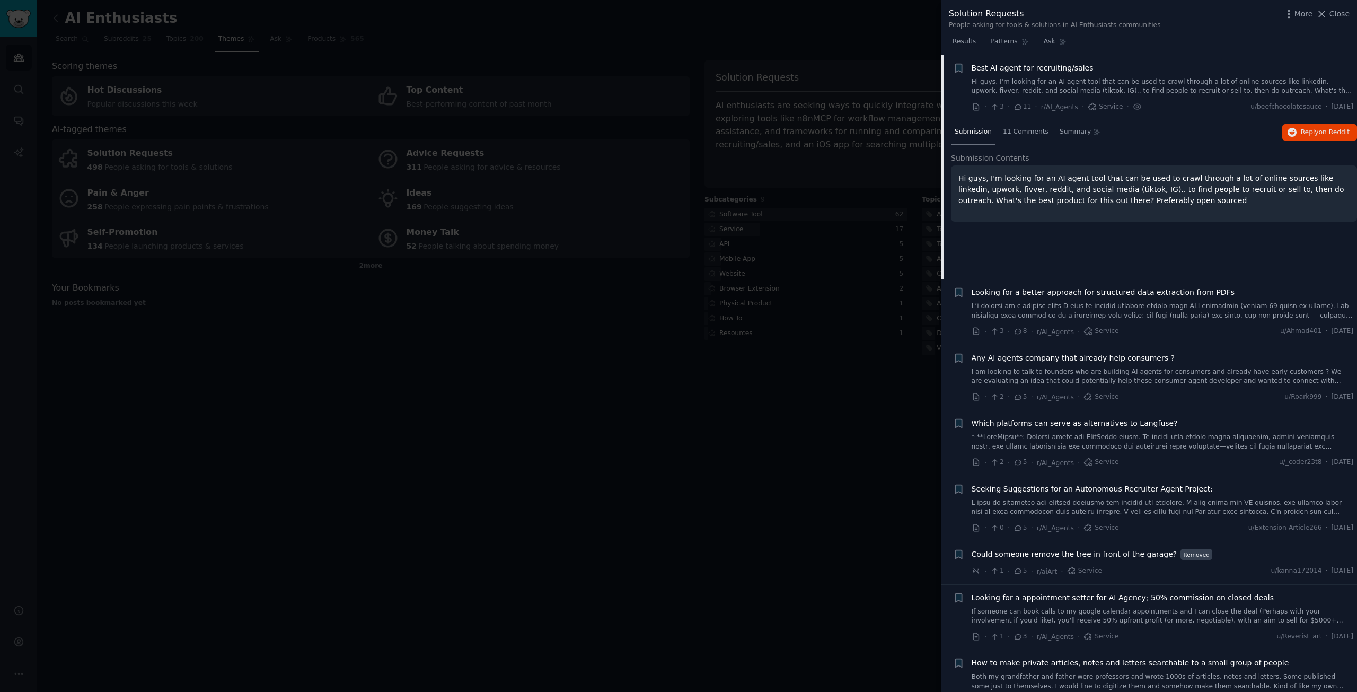
click at [1144, 312] on link at bounding box center [1163, 311] width 382 height 19
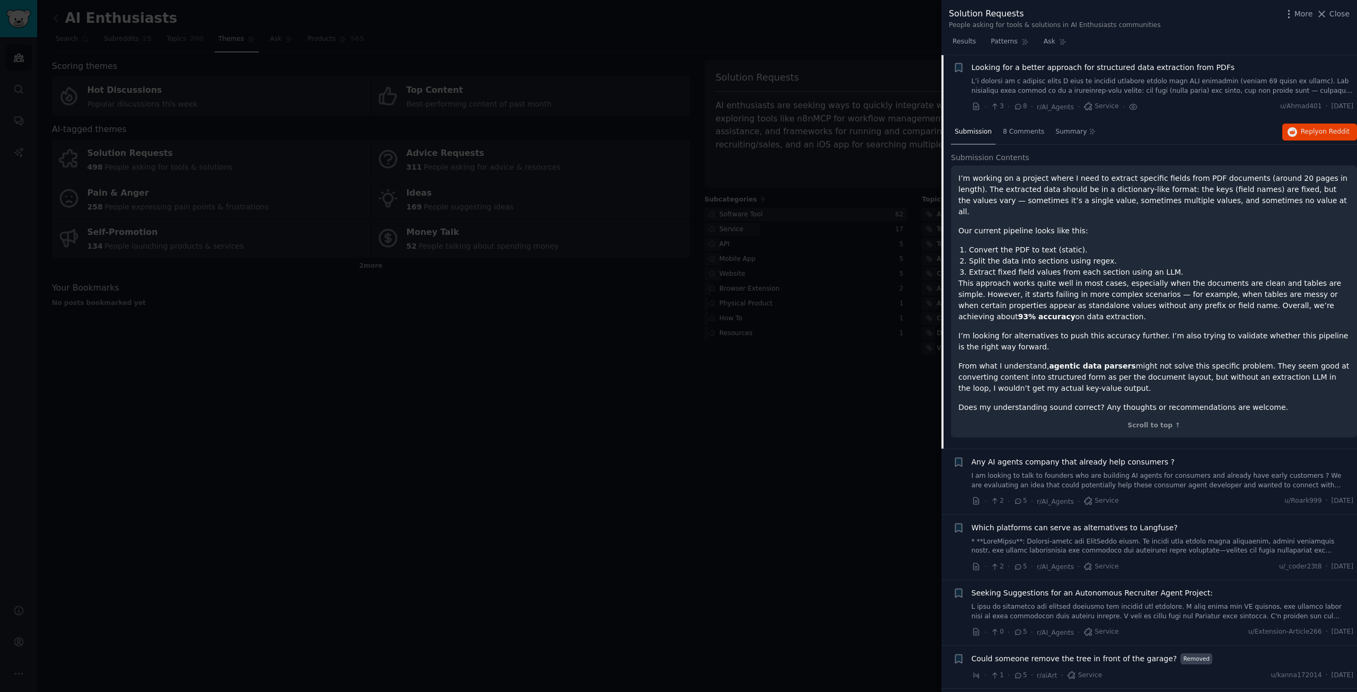
scroll to position [555, 0]
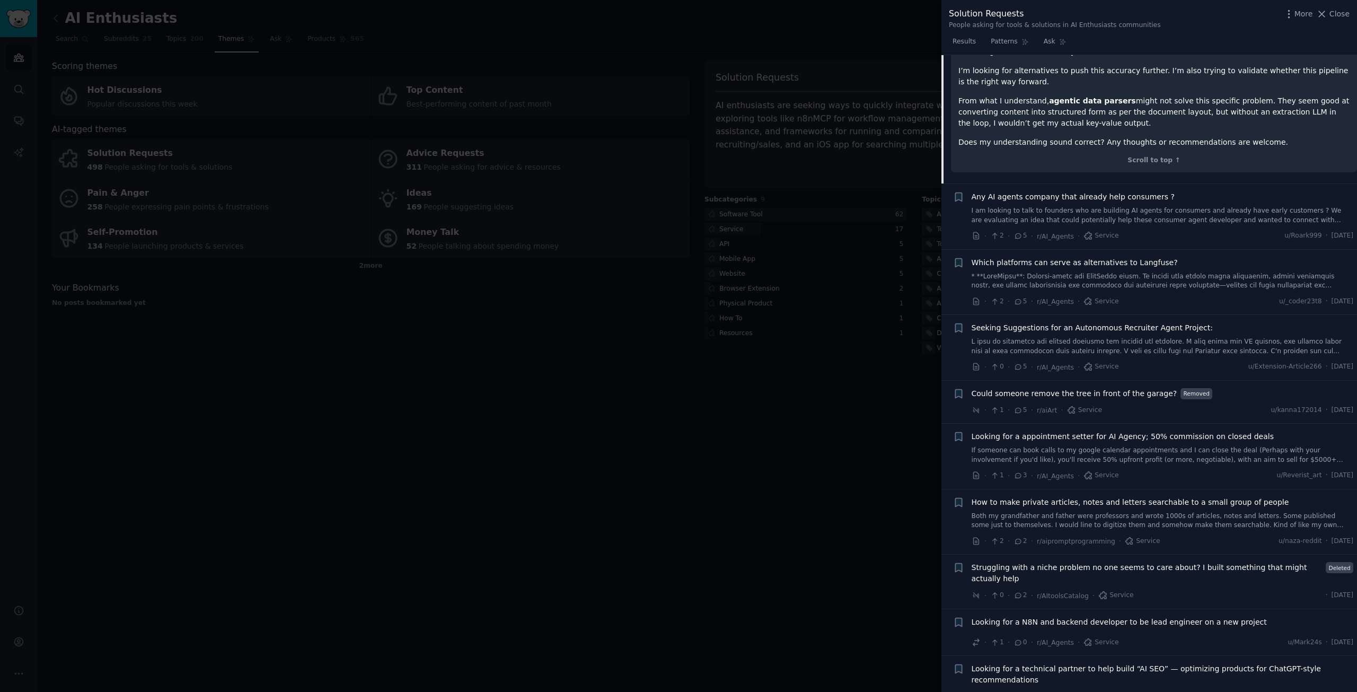
click at [1130, 206] on link "I am looking to talk to founders who are building AI agents for consumers and a…" at bounding box center [1163, 215] width 382 height 19
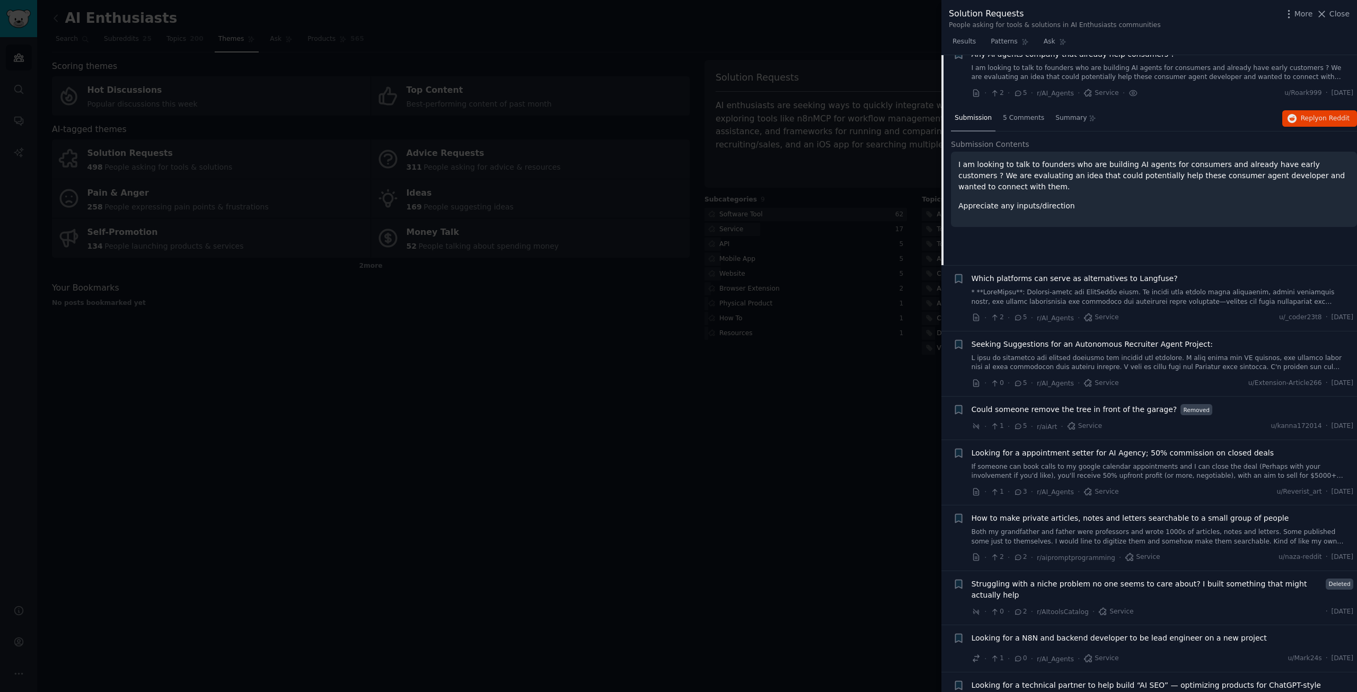
scroll to position [355, 0]
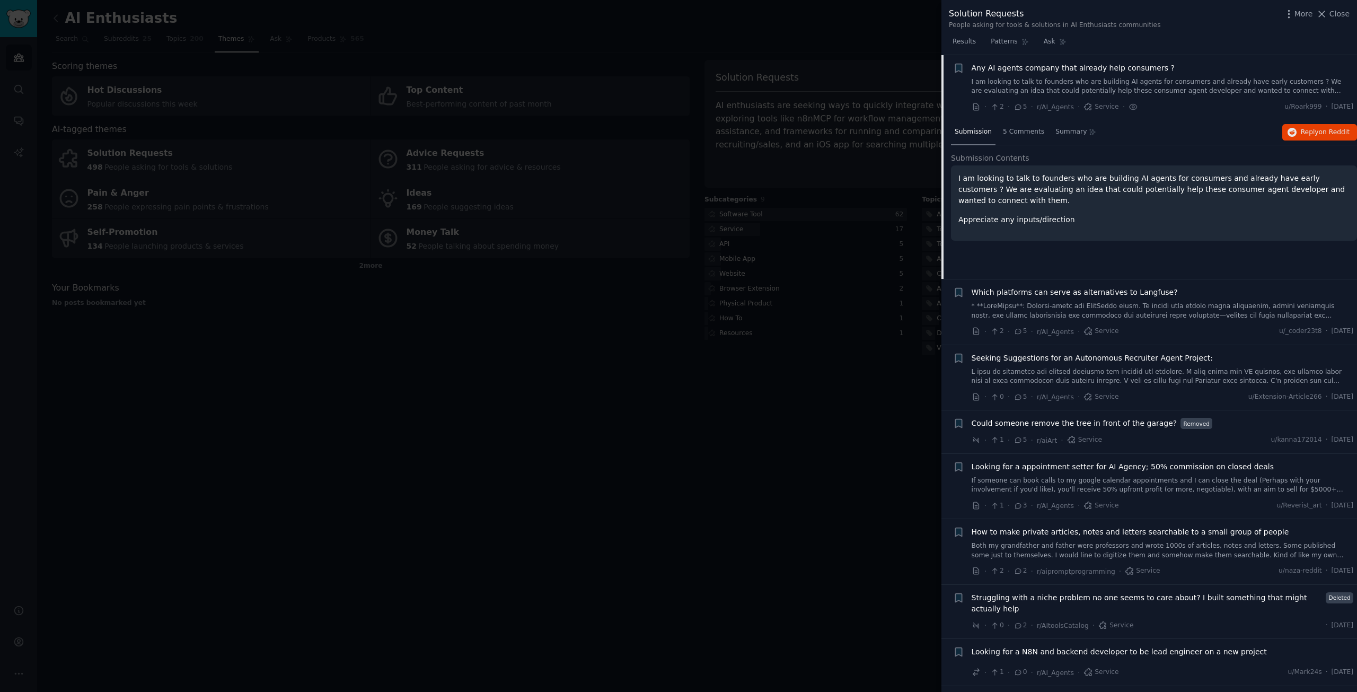
click at [1132, 379] on link at bounding box center [1163, 376] width 382 height 19
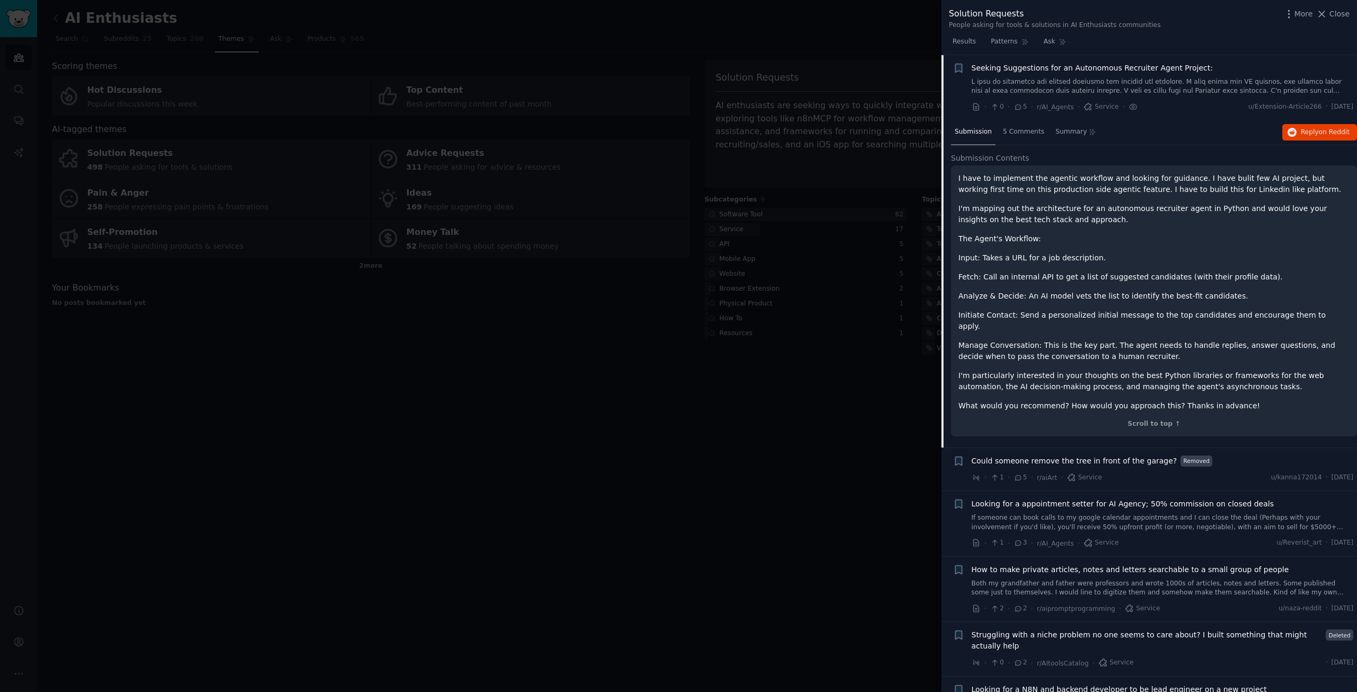
scroll to position [727, 0]
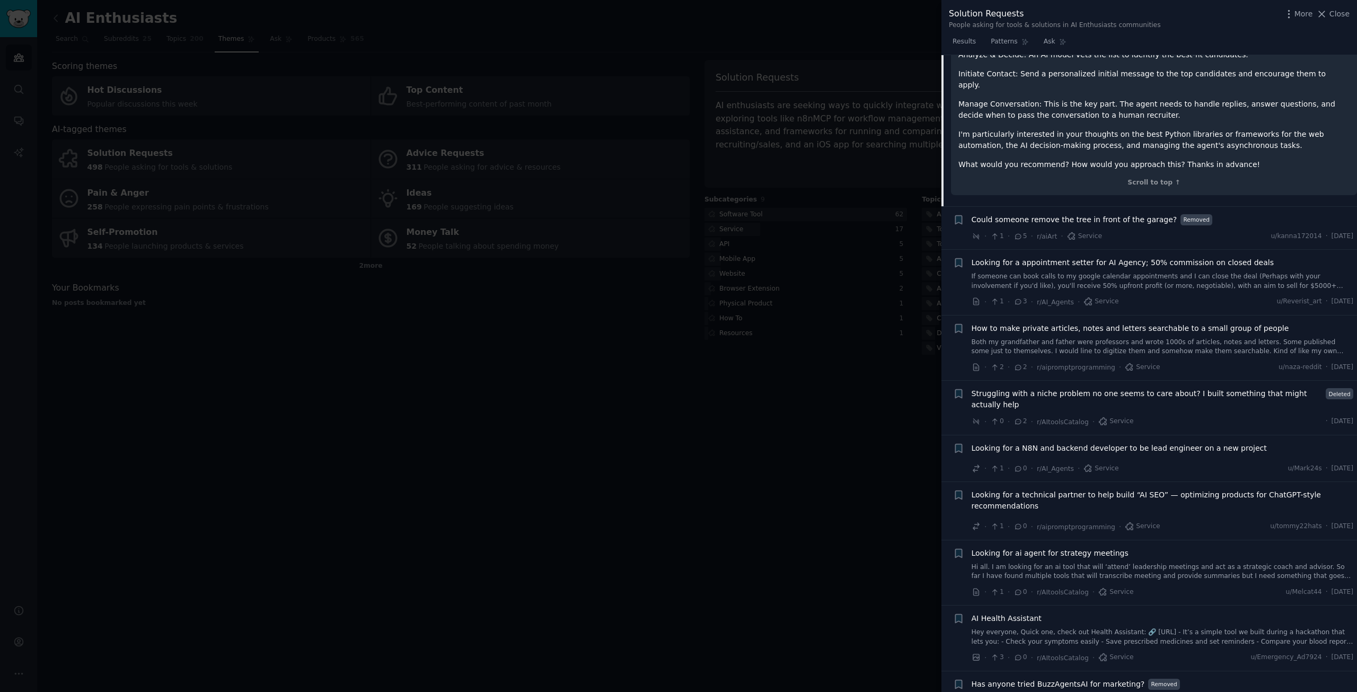
click at [1153, 563] on link "Hi all. I am looking for an ai tool that will ‘attend’ leadership meetings and …" at bounding box center [1163, 572] width 382 height 19
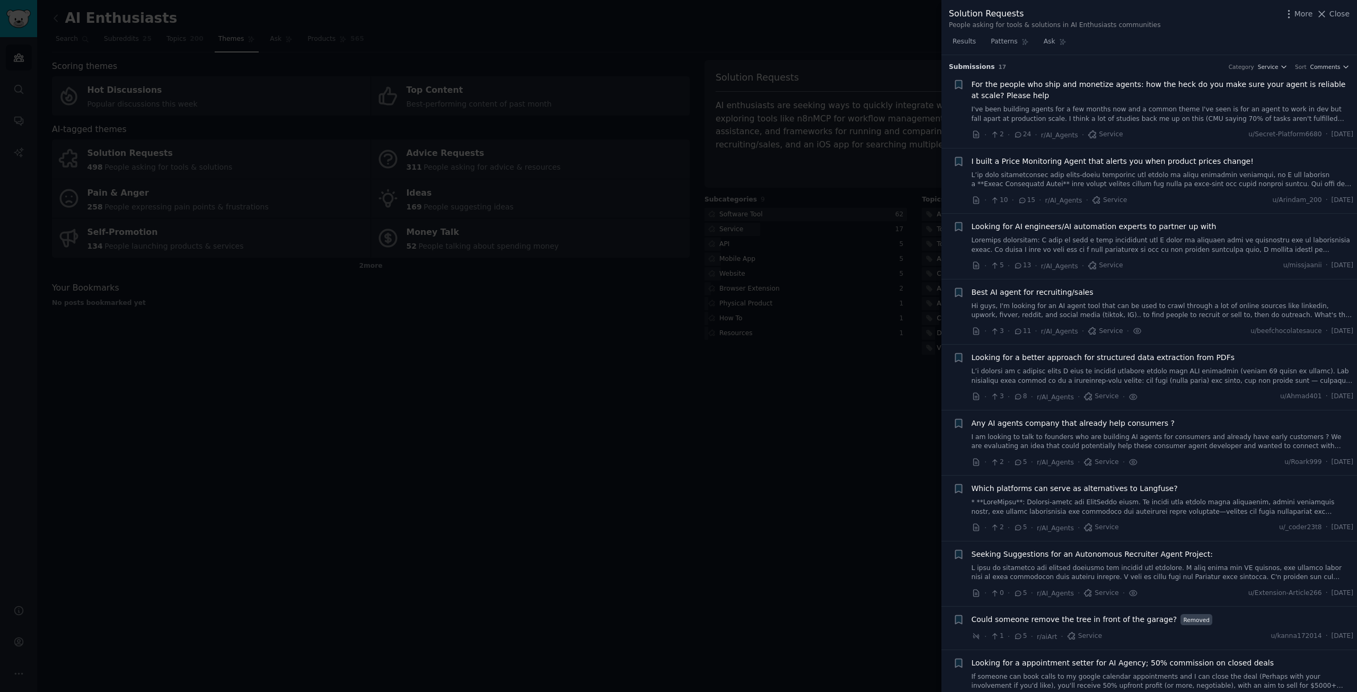
click at [819, 424] on div at bounding box center [678, 346] width 1357 height 692
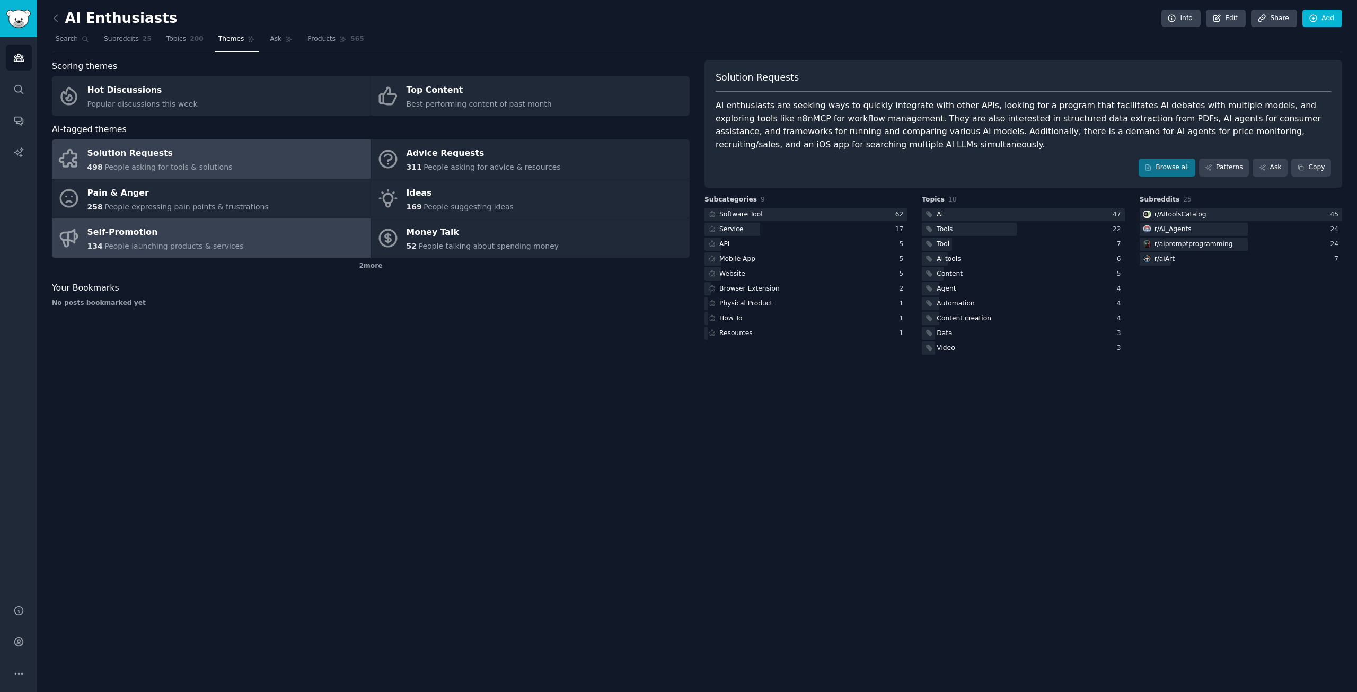
click at [195, 240] on div "Self-Promotion" at bounding box center [165, 232] width 156 height 17
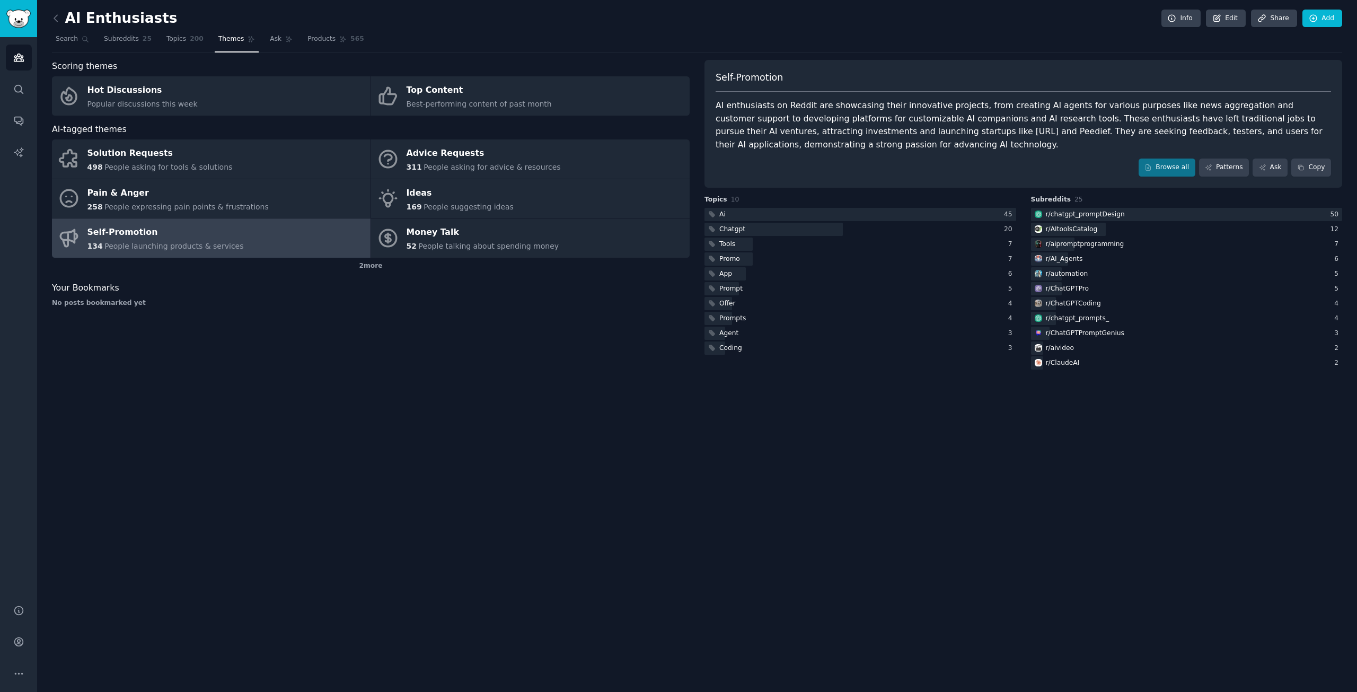
click at [65, 18] on h2 "AI Enthusiasts" at bounding box center [114, 18] width 125 height 17
click at [54, 19] on icon at bounding box center [55, 18] width 3 height 6
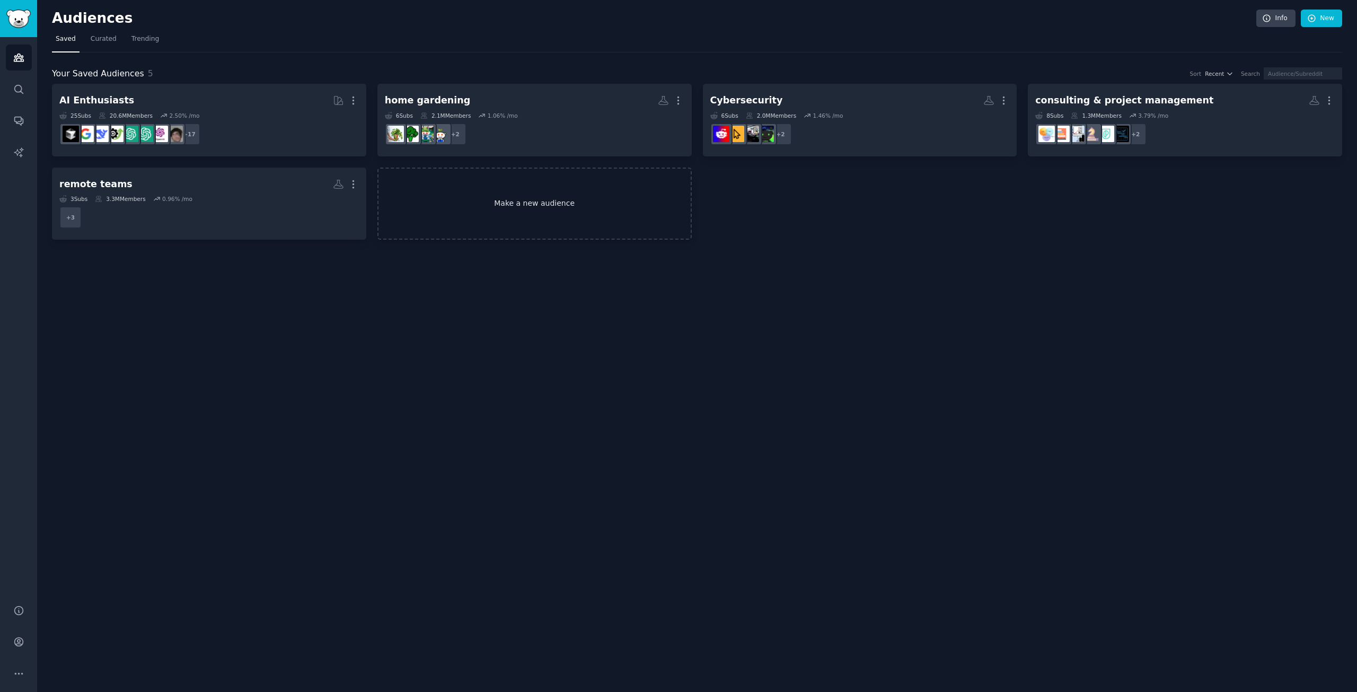
click at [507, 193] on link "Make a new audience" at bounding box center [534, 204] width 314 height 73
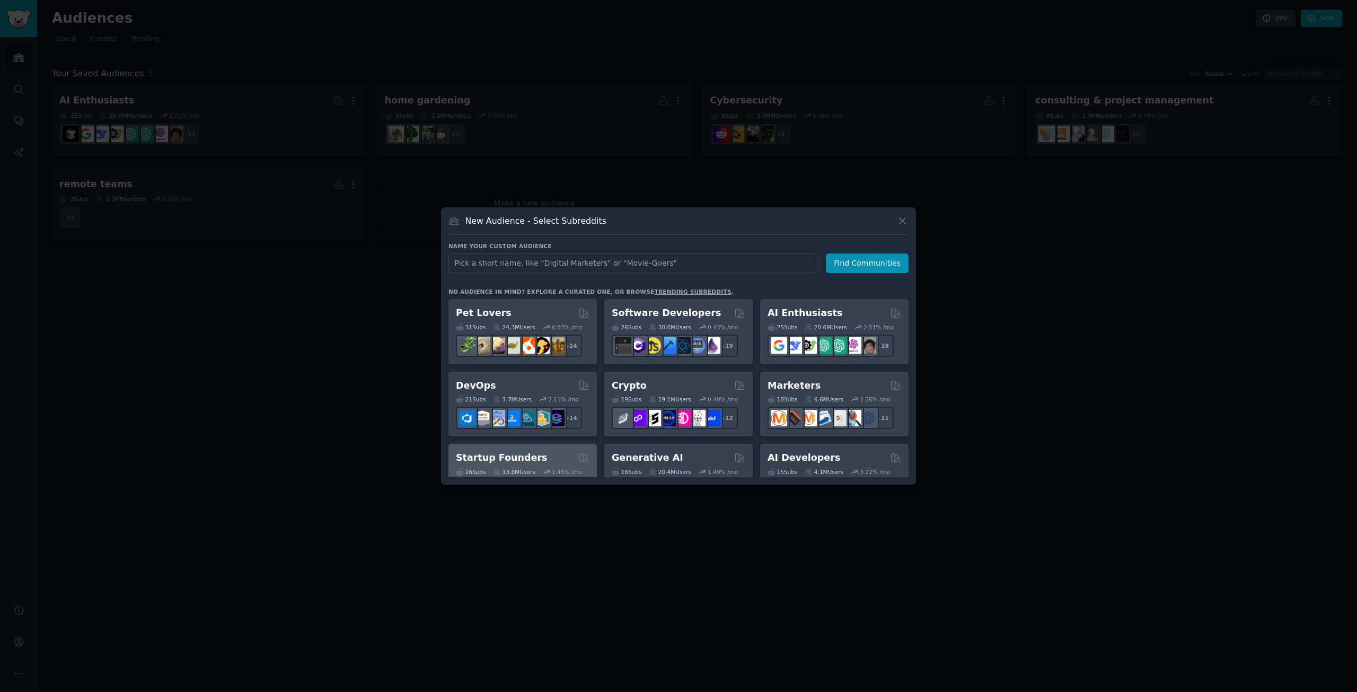
click at [538, 454] on div "Startup Founders" at bounding box center [523, 457] width 134 height 13
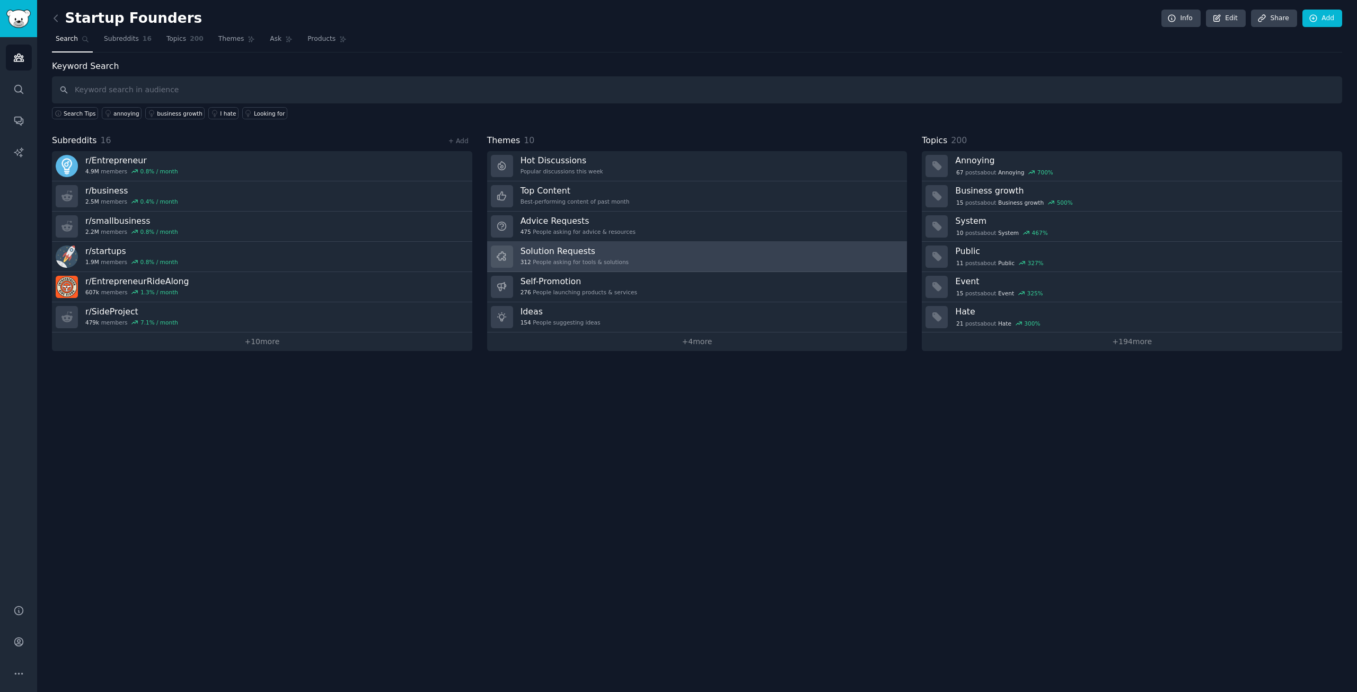
click at [629, 254] on link "Solution Requests 312 People asking for tools & solutions" at bounding box center [697, 257] width 420 height 30
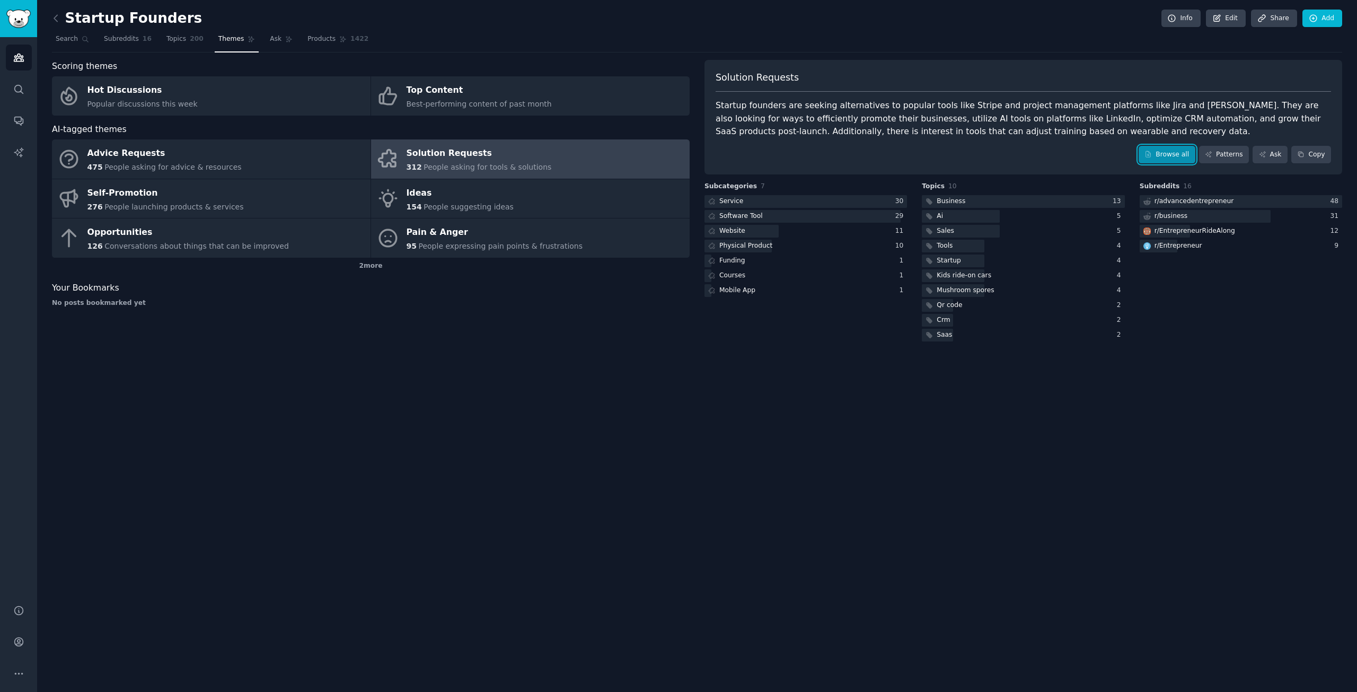
click at [1174, 152] on link "Browse all" at bounding box center [1167, 155] width 57 height 18
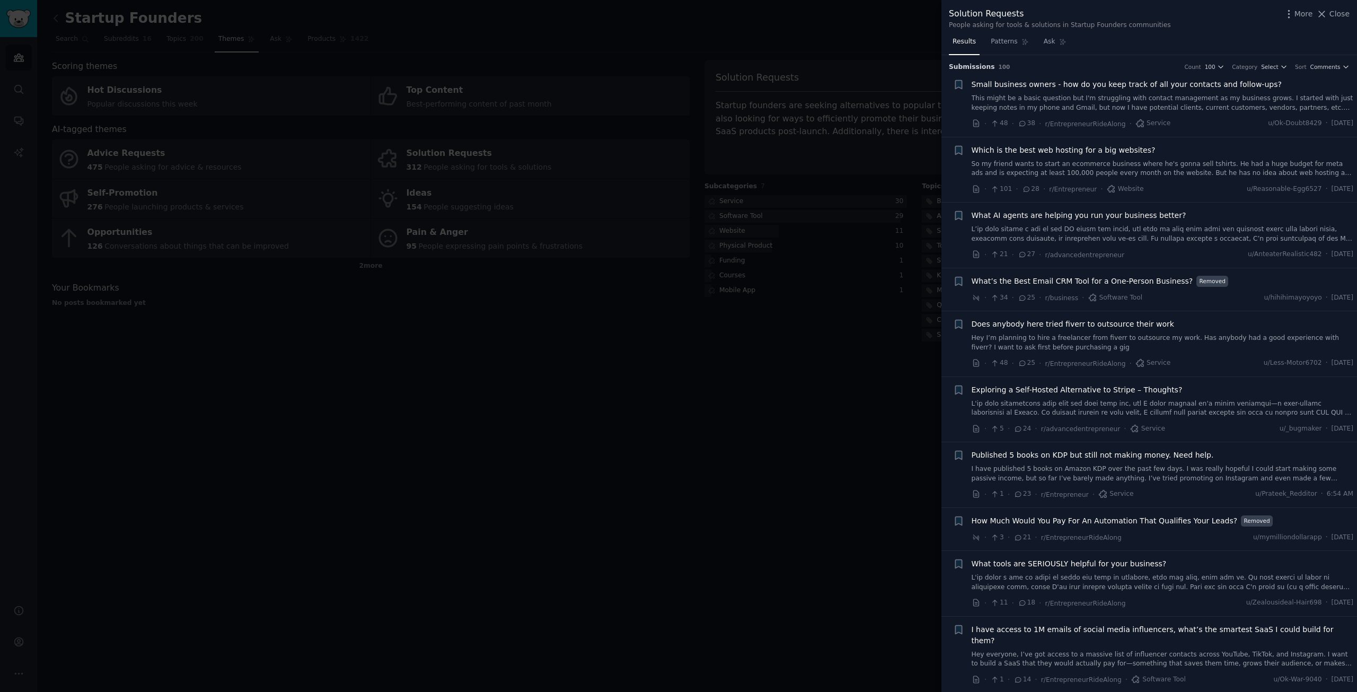
click at [1188, 107] on link "This might be a basic question but I'm struggling with contact management as my…" at bounding box center [1163, 103] width 382 height 19
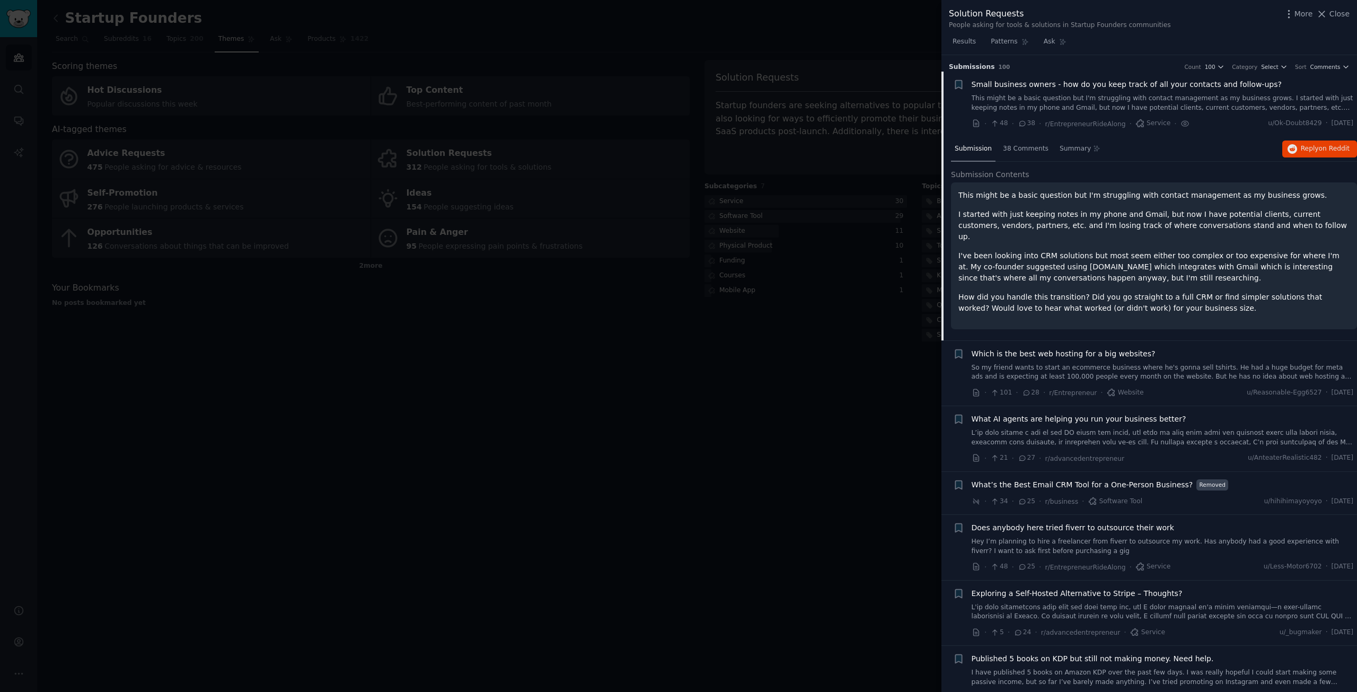
scroll to position [17, 0]
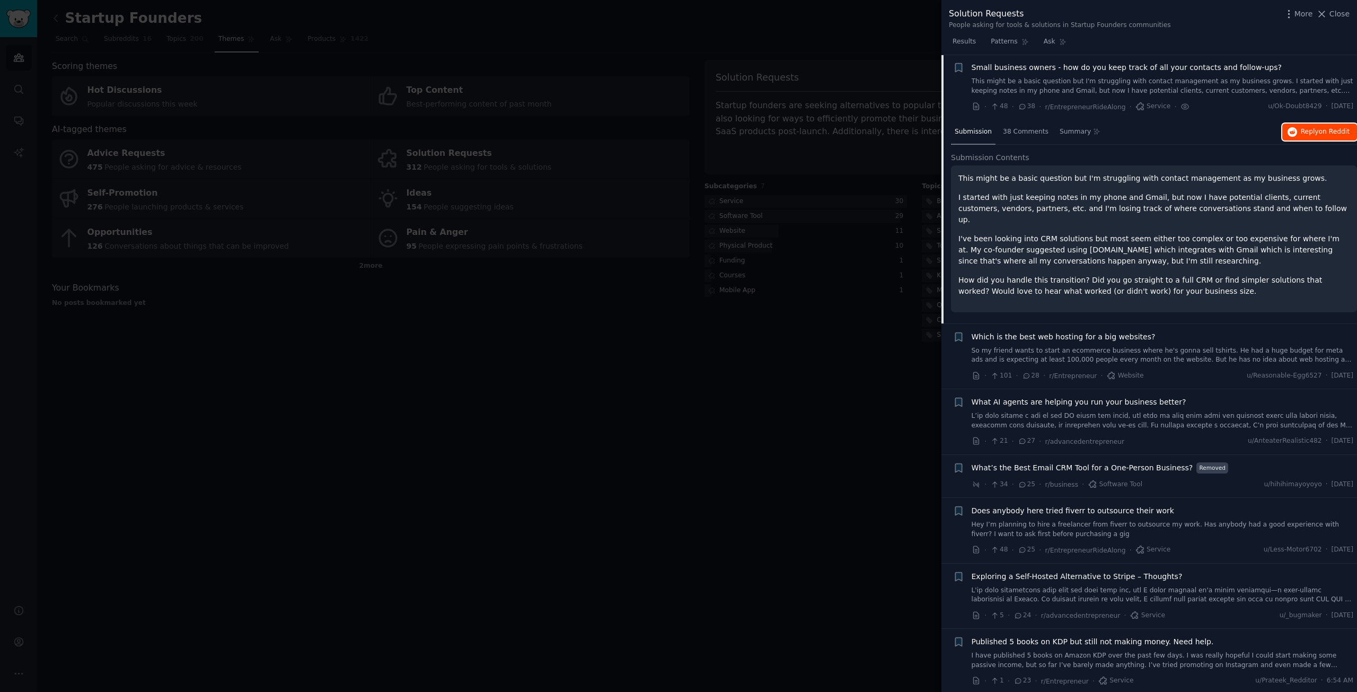
click at [1319, 130] on span "on Reddit" at bounding box center [1334, 131] width 31 height 7
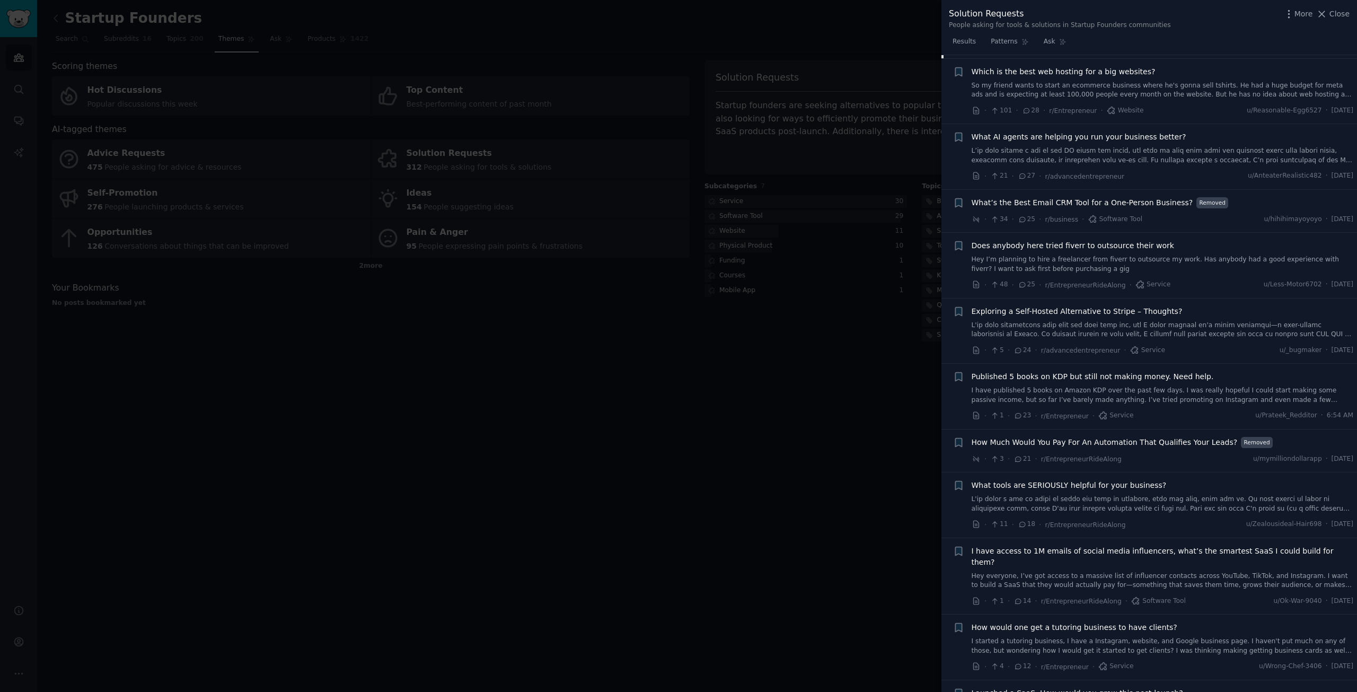
scroll to position [547, 0]
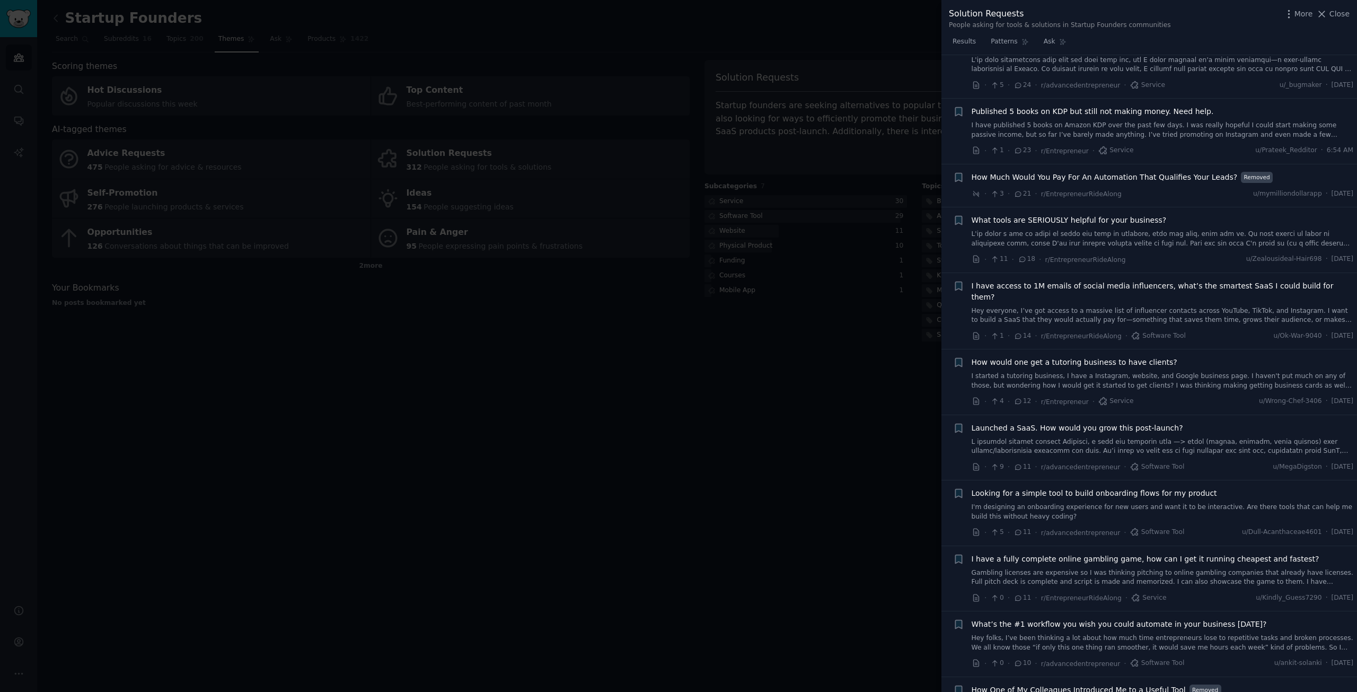
click at [1138, 230] on link at bounding box center [1163, 239] width 382 height 19
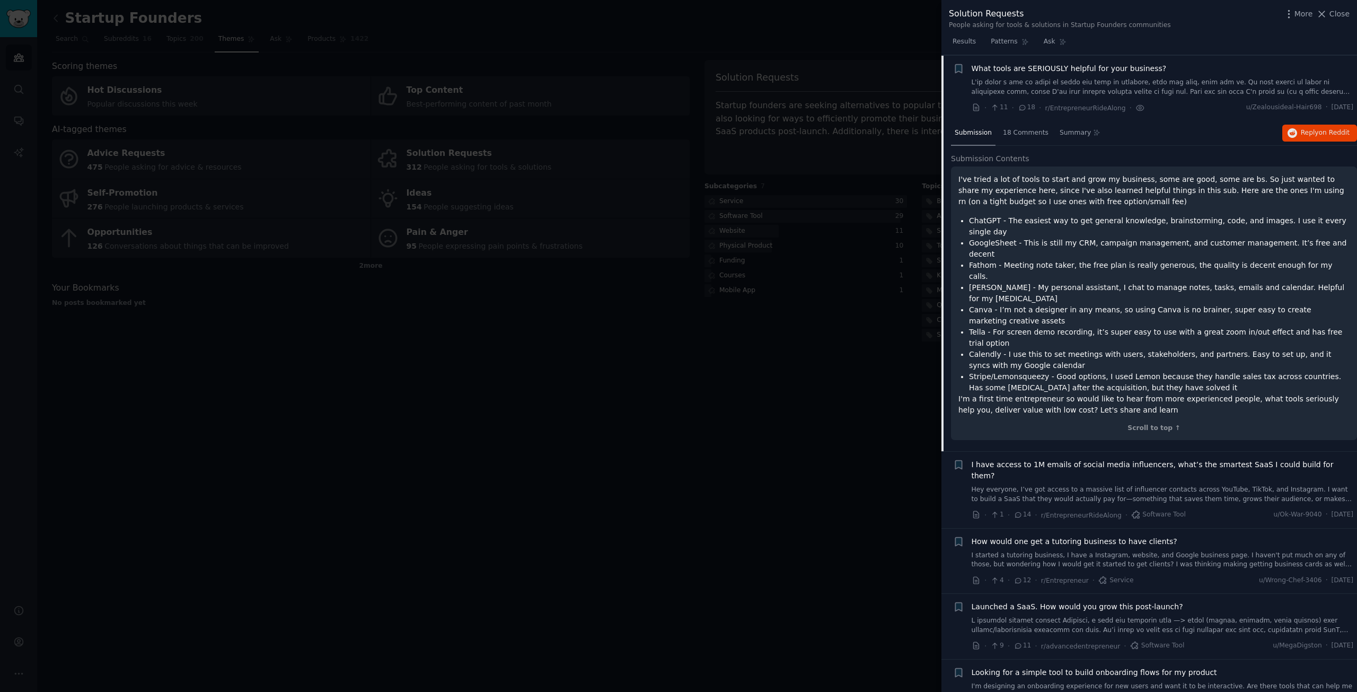
scroll to position [496, 0]
click at [1188, 484] on link "Hey everyone, I’ve got access to a massive list of influencer contacts across Y…" at bounding box center [1163, 493] width 382 height 19
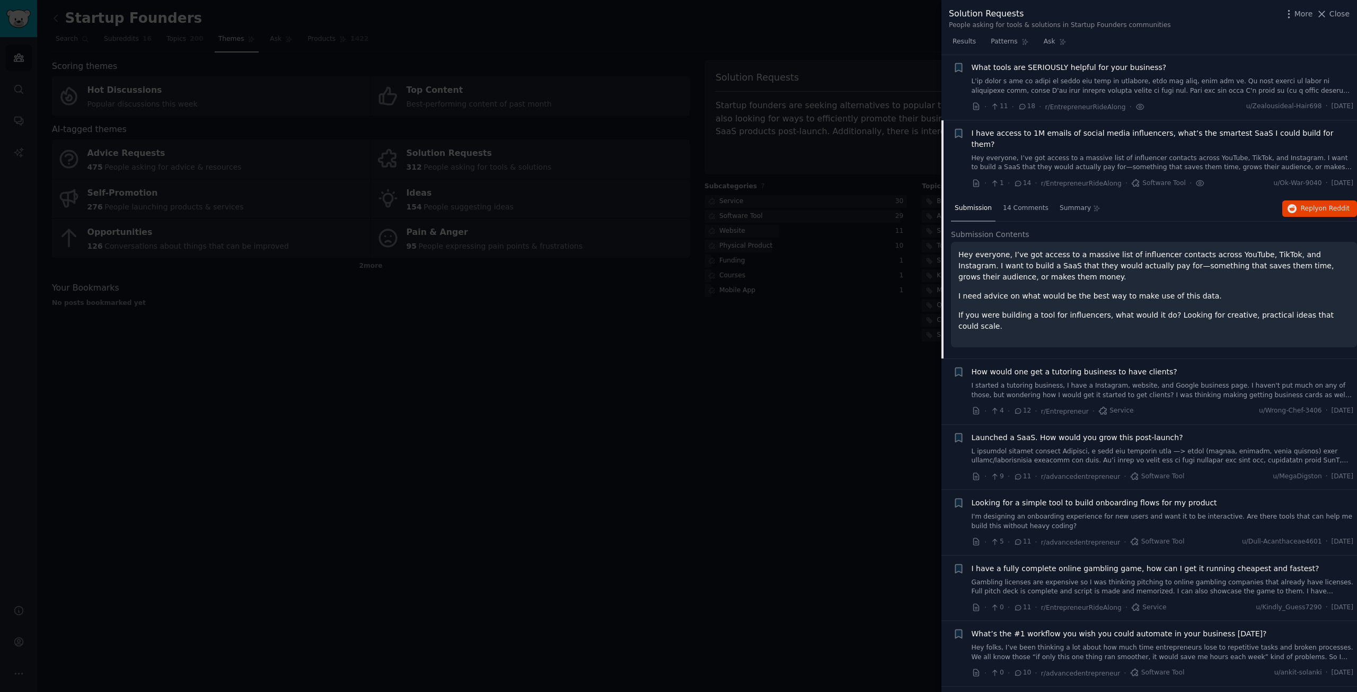
scroll to position [561, 0]
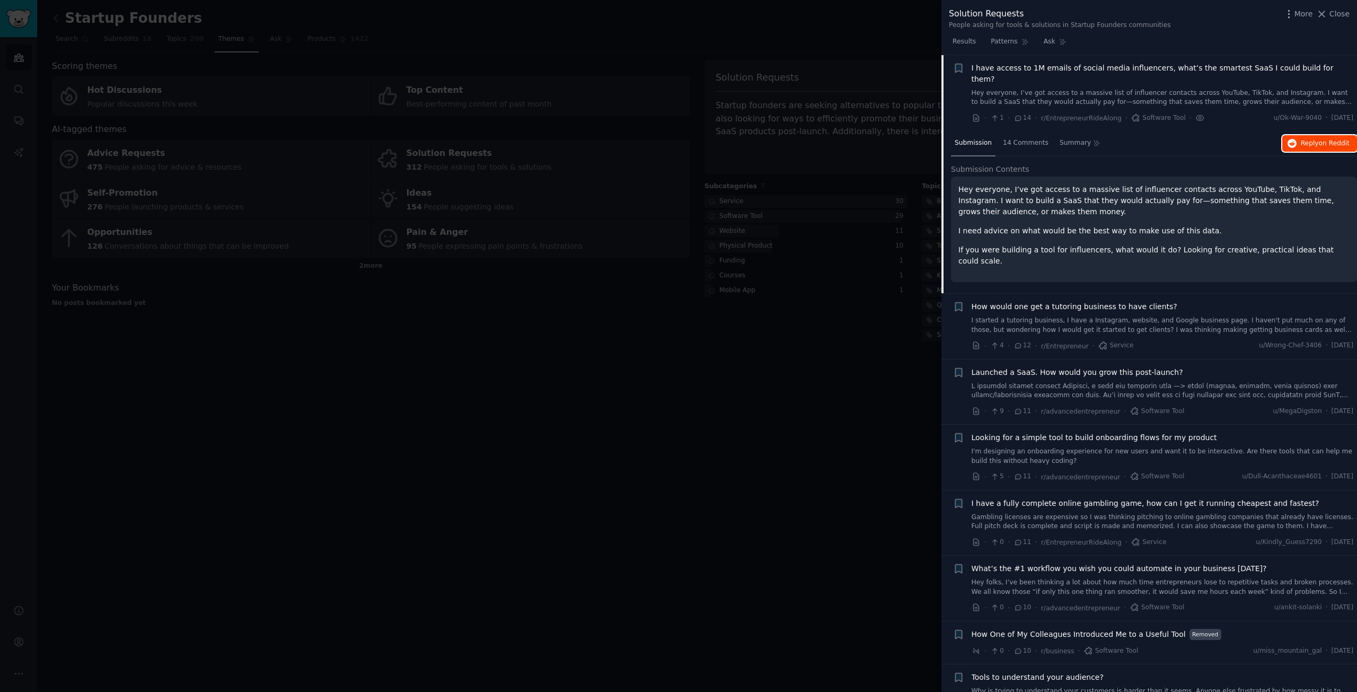
click at [1329, 139] on span "on Reddit" at bounding box center [1334, 142] width 31 height 7
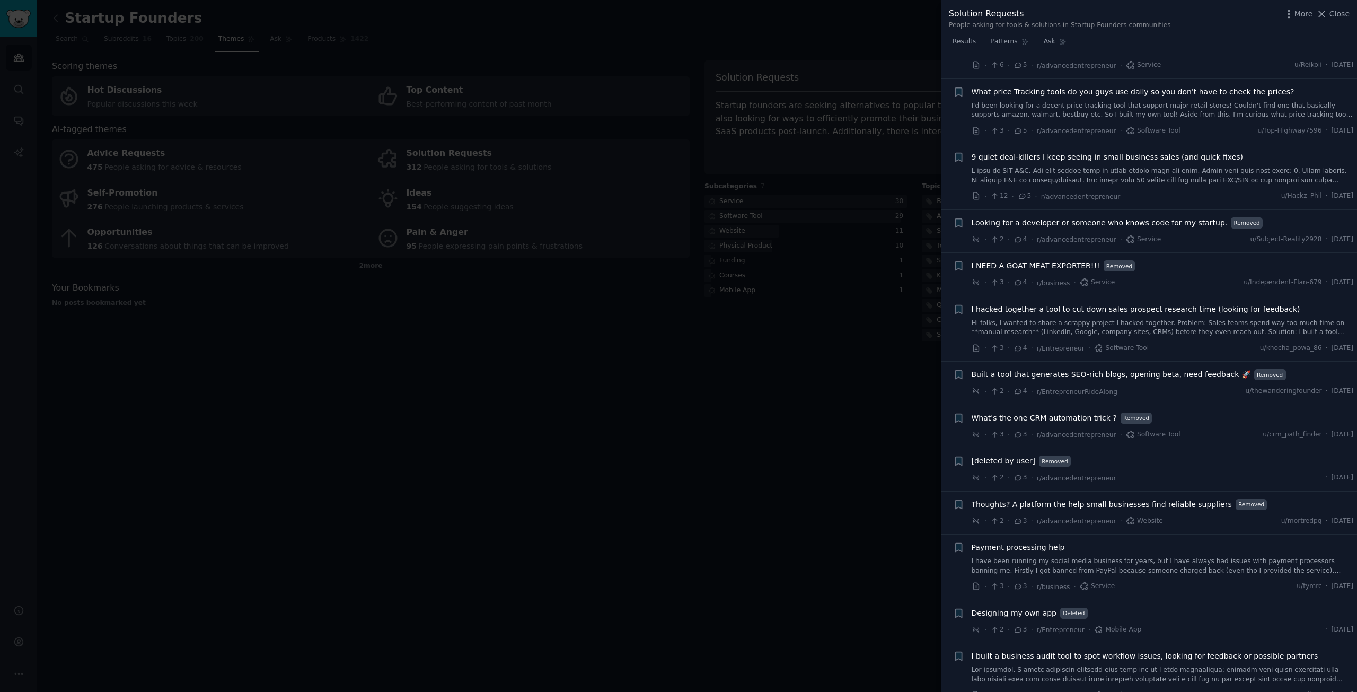
scroll to position [2417, 0]
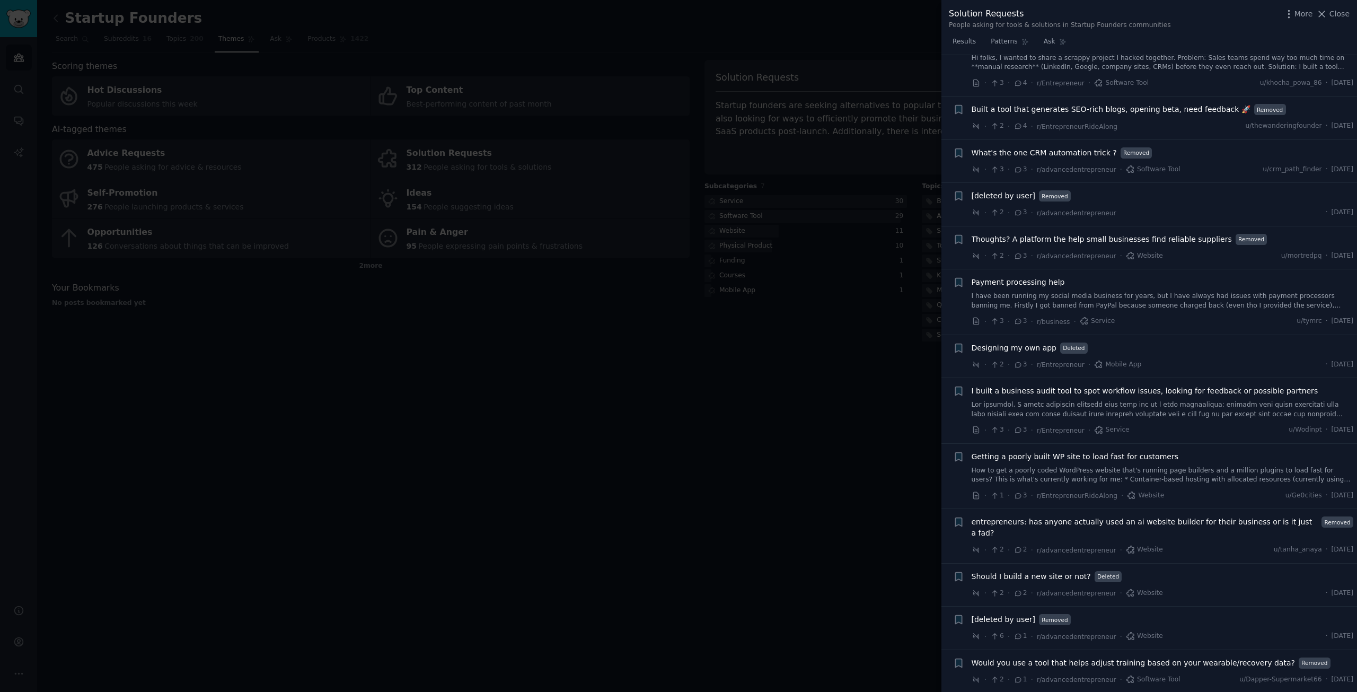
click at [1143, 292] on link "I have been running my social media business for years, but I have always had i…" at bounding box center [1163, 301] width 382 height 19
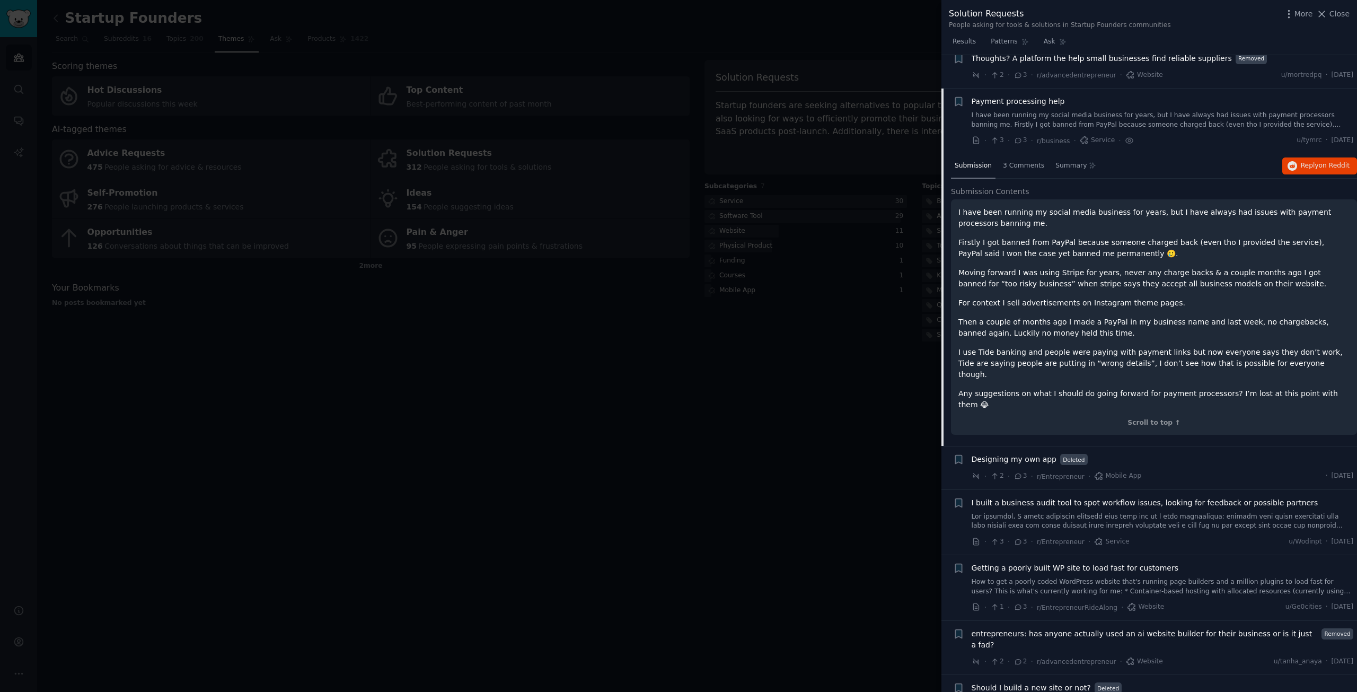
scroll to position [2447, 0]
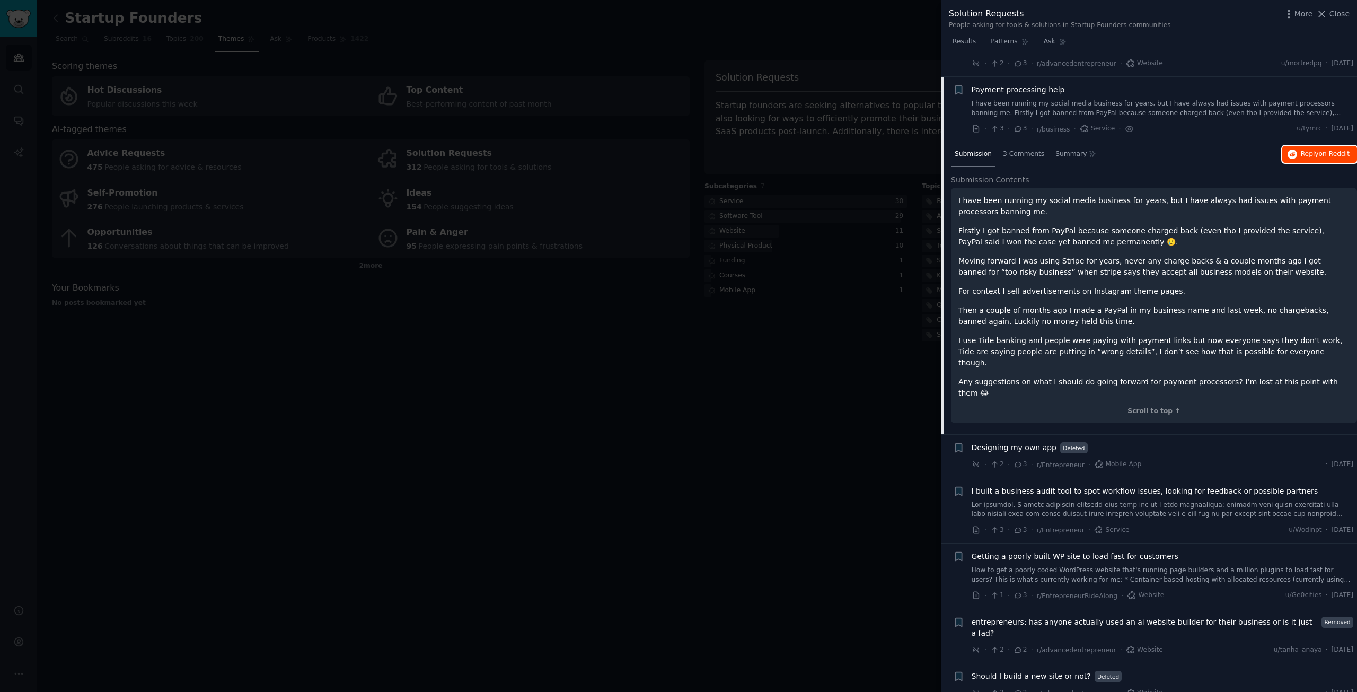
click at [1323, 150] on span "on Reddit" at bounding box center [1334, 153] width 31 height 7
click at [869, 445] on div at bounding box center [678, 346] width 1357 height 692
